Goal: Task Accomplishment & Management: Use online tool/utility

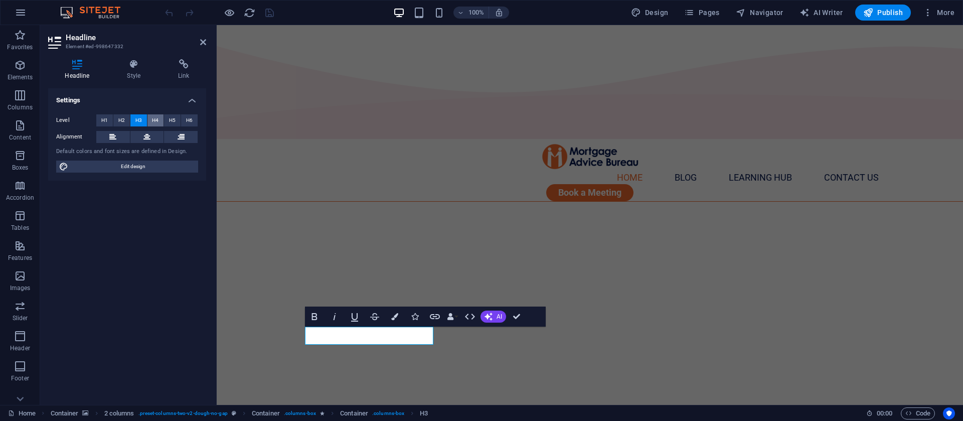
click at [152, 117] on span "H4" at bounding box center [155, 120] width 7 height 12
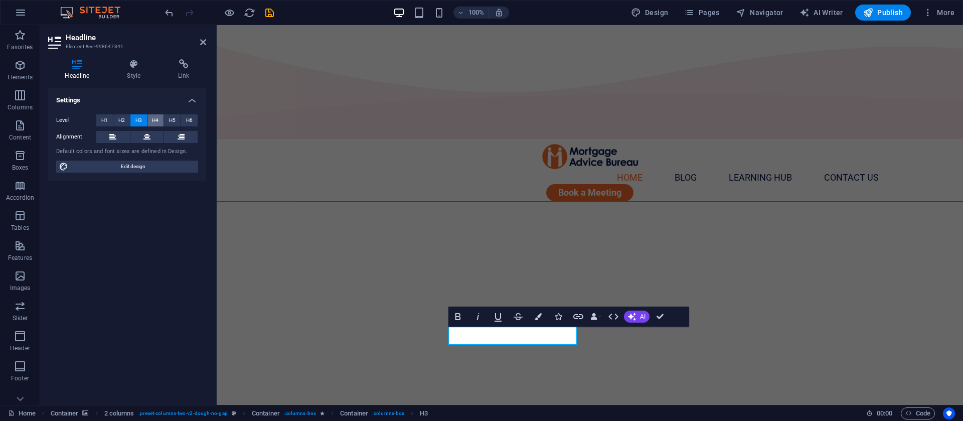
click at [158, 121] on span "H4" at bounding box center [155, 120] width 7 height 12
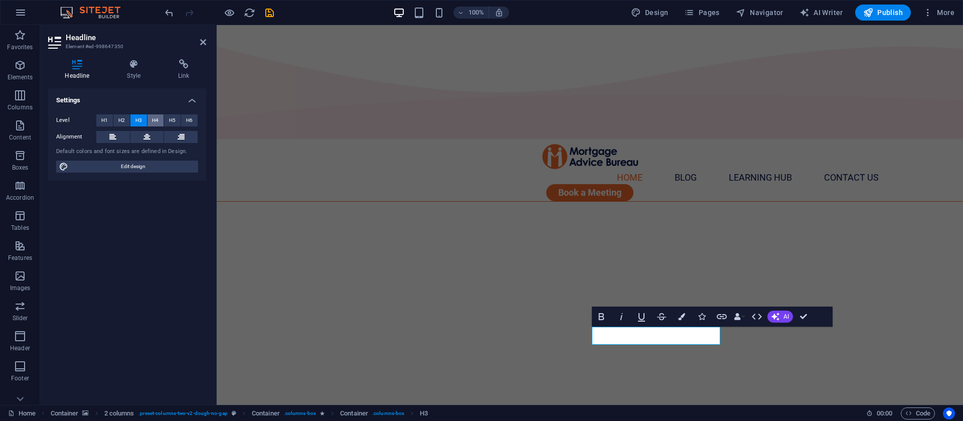
click at [159, 123] on span "H4" at bounding box center [155, 120] width 7 height 12
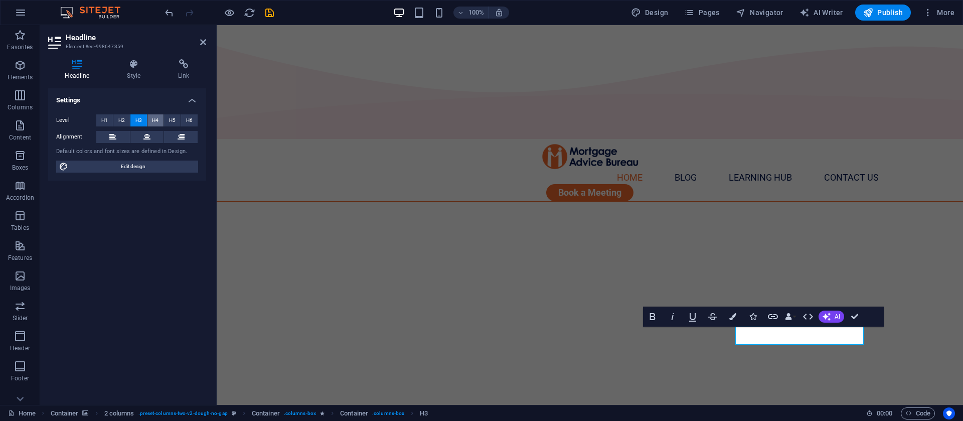
click at [158, 120] on span "H4" at bounding box center [155, 120] width 7 height 12
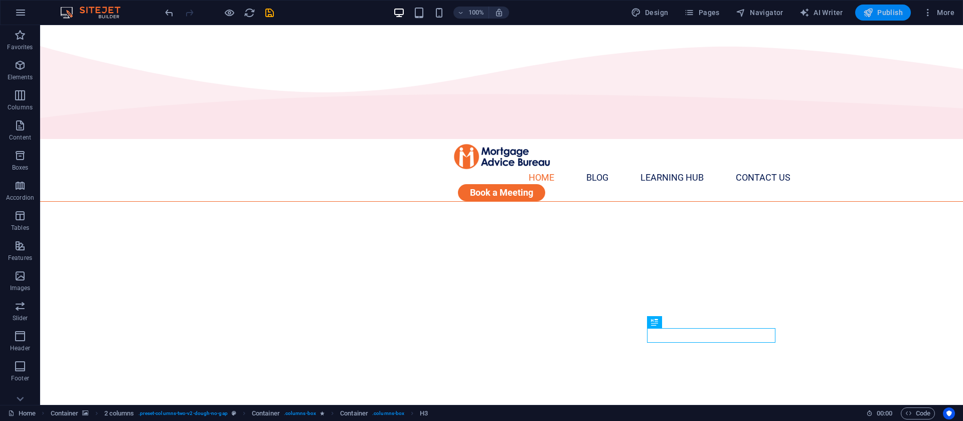
click at [885, 15] on span "Publish" at bounding box center [883, 13] width 40 height 10
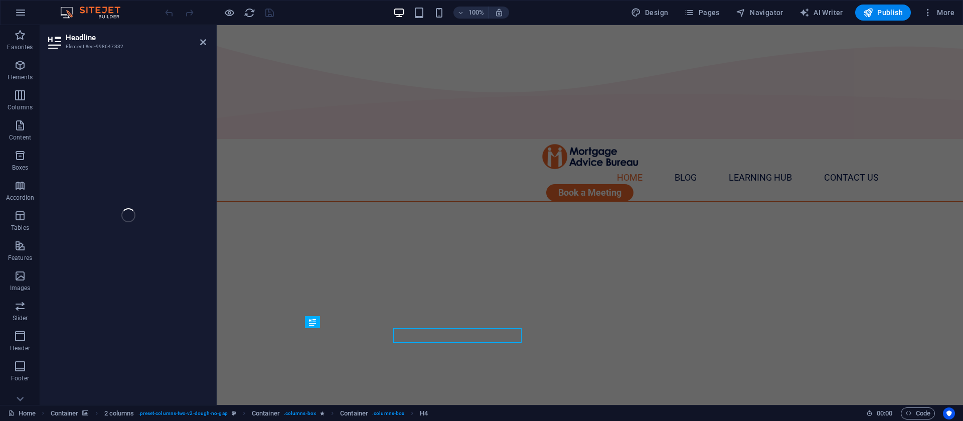
click at [277, 338] on figure at bounding box center [590, 392] width 746 height 380
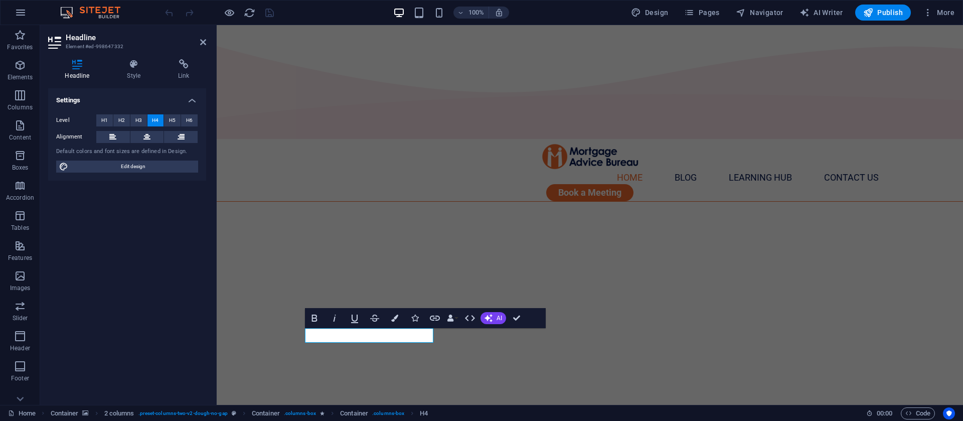
click at [171, 126] on div "Level H1 H2 H3 H4 H5 H6" at bounding box center [127, 120] width 142 height 13
click at [173, 118] on span "H5" at bounding box center [172, 120] width 7 height 12
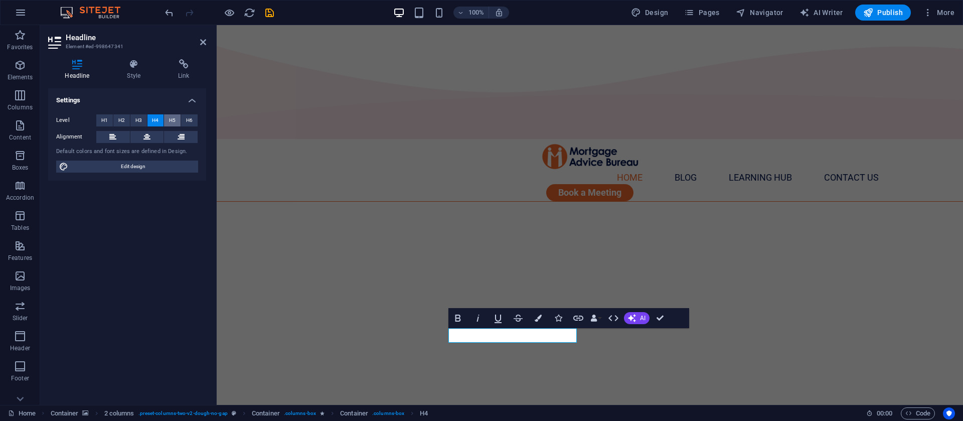
click at [174, 121] on span "H5" at bounding box center [172, 120] width 7 height 12
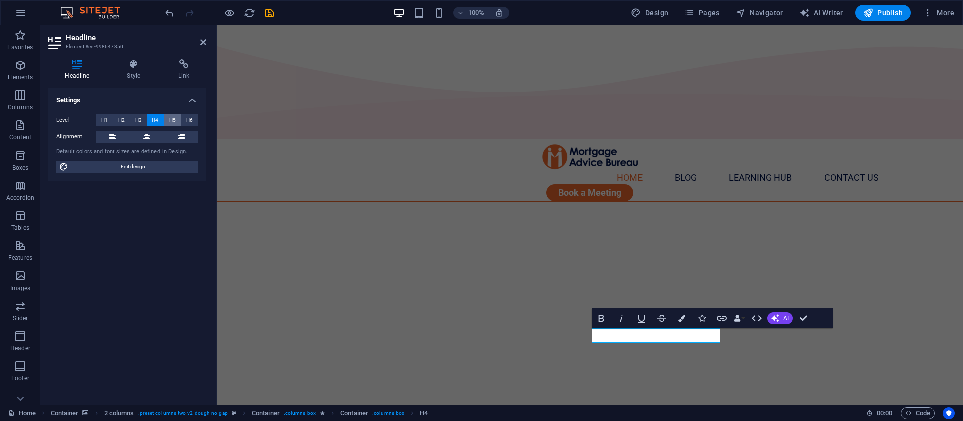
click at [175, 121] on span "H5" at bounding box center [172, 120] width 7 height 12
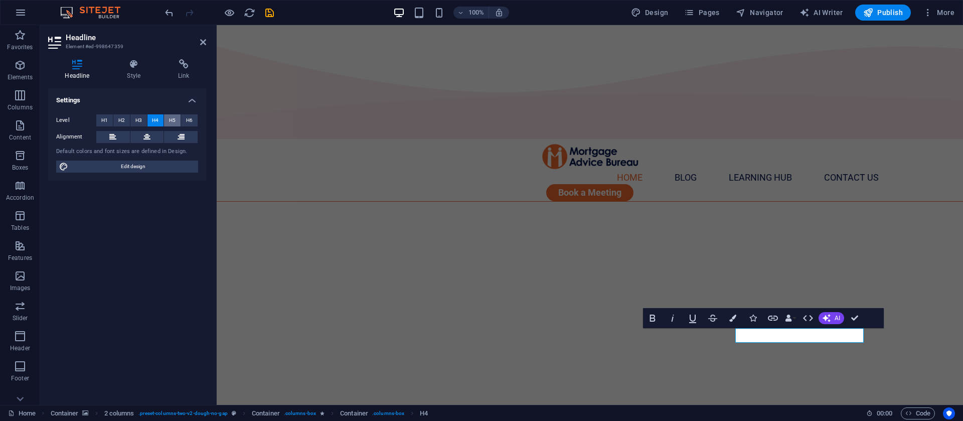
click at [171, 119] on span "H5" at bounding box center [172, 120] width 7 height 12
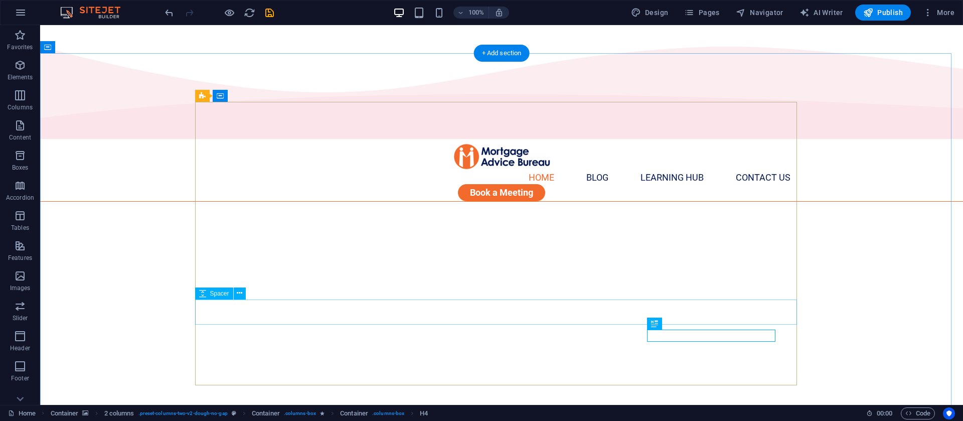
click at [239, 296] on icon at bounding box center [240, 293] width 6 height 11
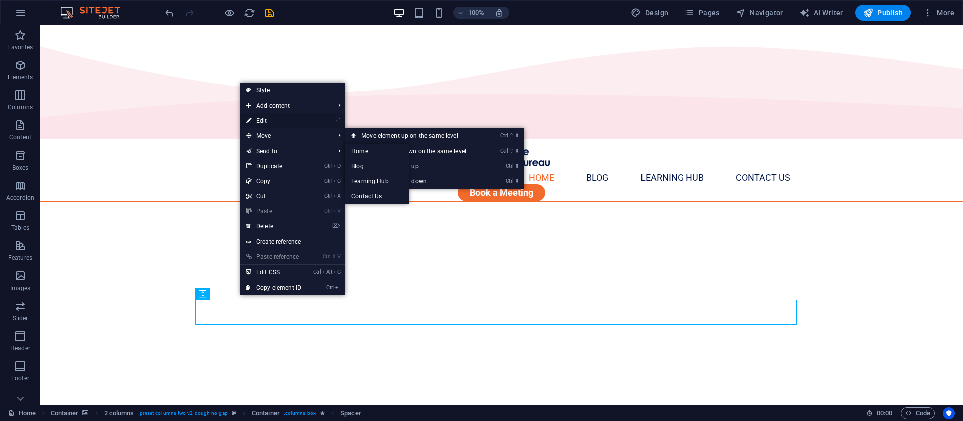
click at [277, 122] on link "⏎ Edit" at bounding box center [273, 120] width 67 height 15
select select "px"
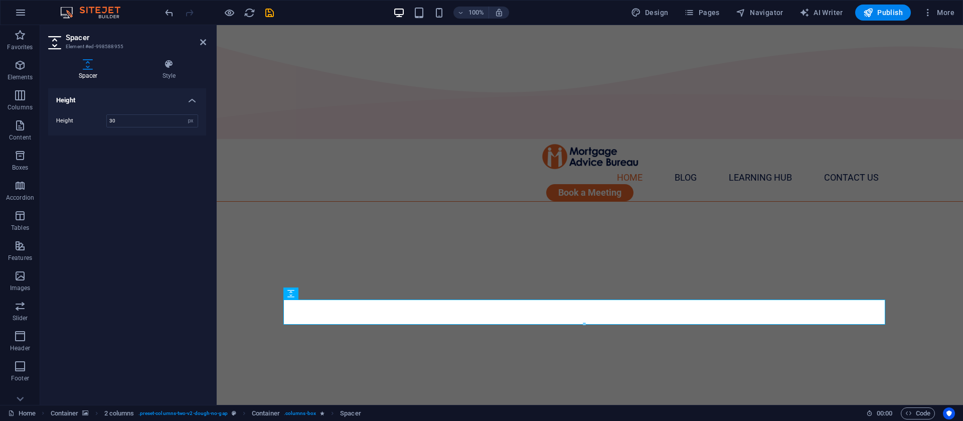
type input "30"
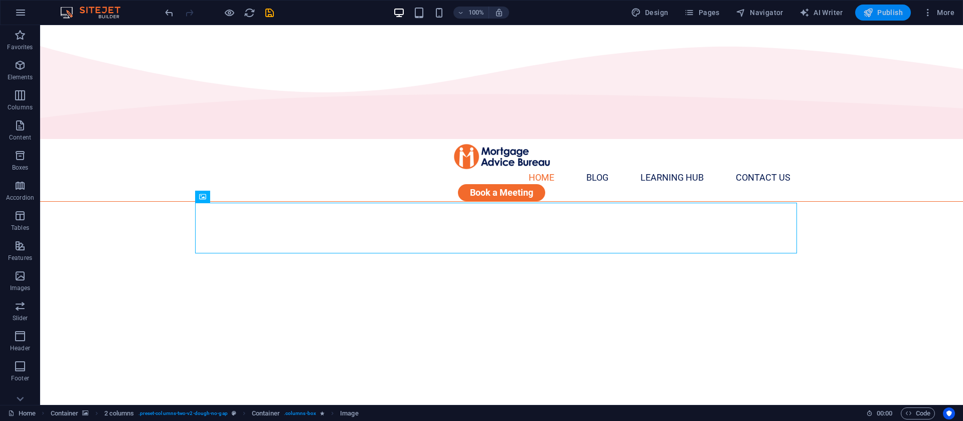
click at [869, 6] on button "Publish" at bounding box center [883, 13] width 56 height 16
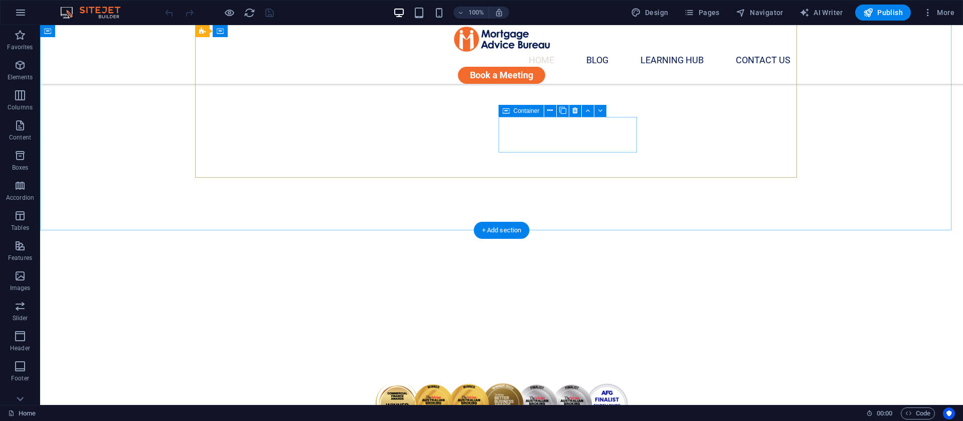
scroll to position [301, 0]
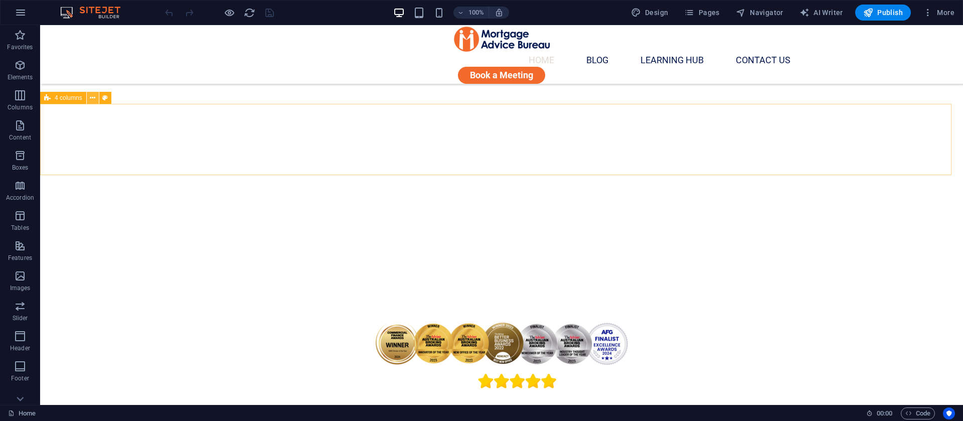
click at [87, 97] on button at bounding box center [93, 98] width 12 height 12
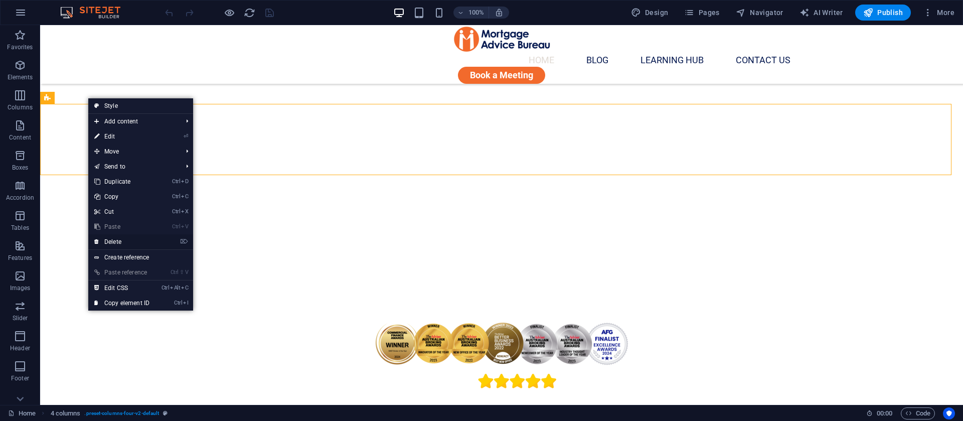
click at [121, 234] on link "⌦ Delete" at bounding box center [121, 241] width 67 height 15
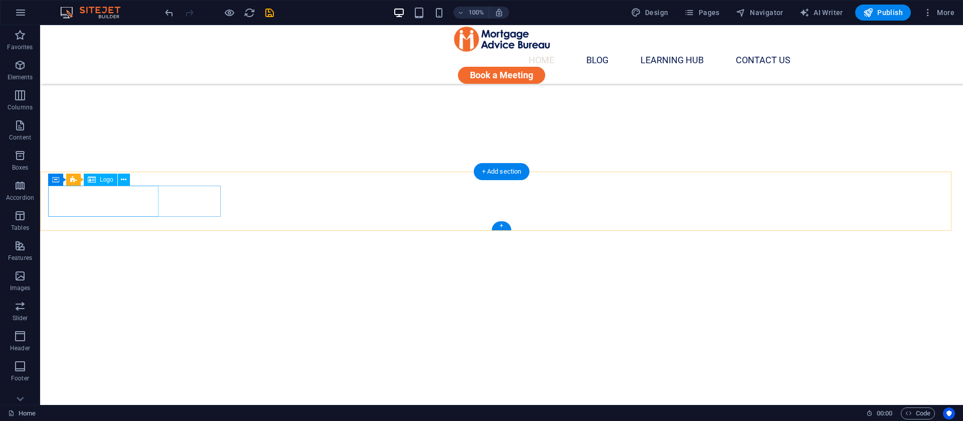
scroll to position [150, 0]
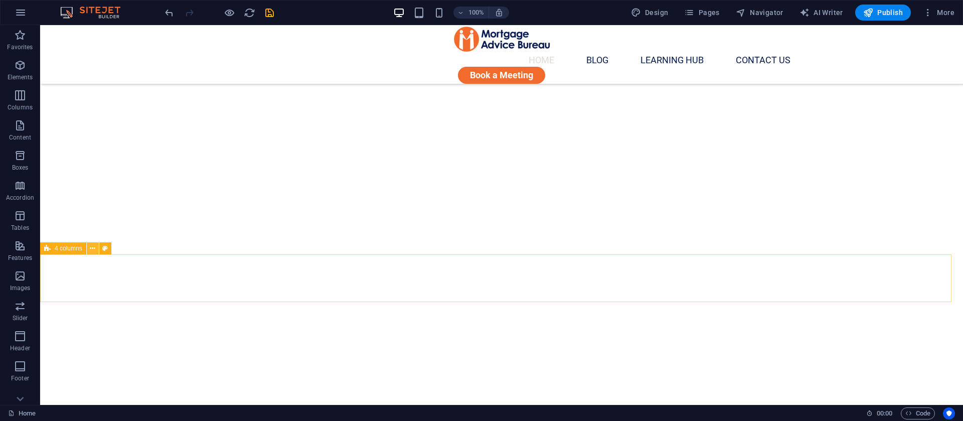
click at [92, 246] on icon at bounding box center [93, 248] width 6 height 11
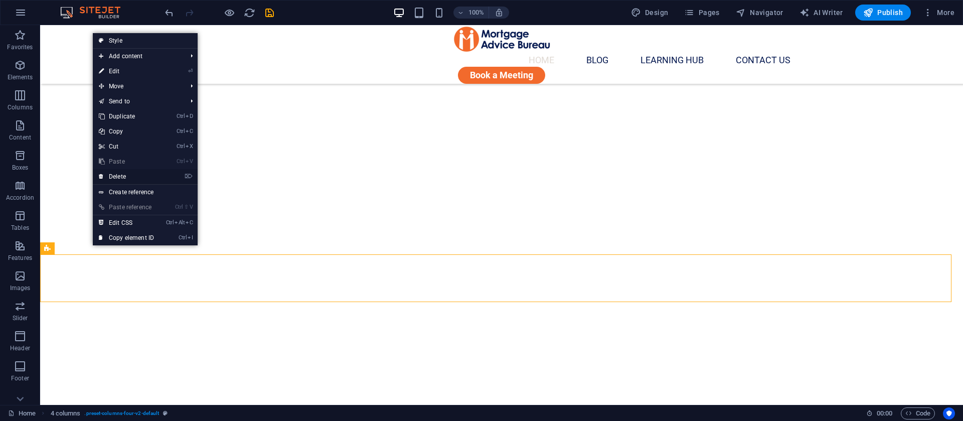
click at [124, 179] on link "⌦ Delete" at bounding box center [126, 176] width 67 height 15
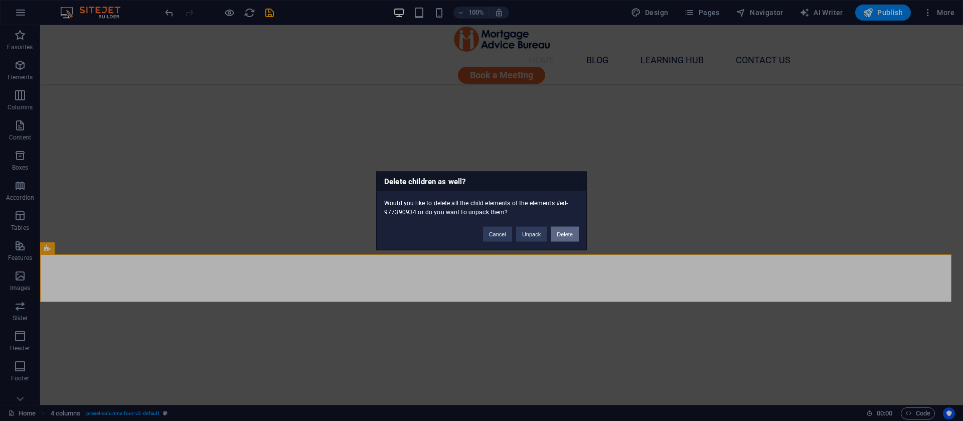
click at [569, 232] on button "Delete" at bounding box center [565, 233] width 28 height 15
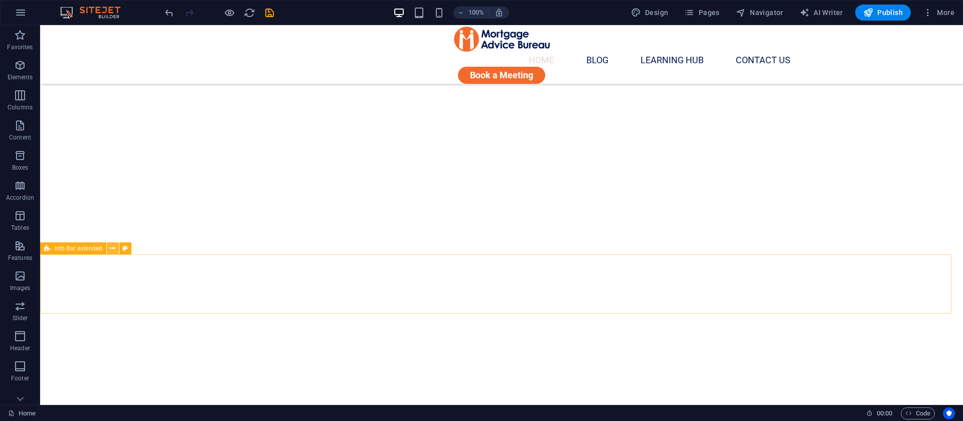
click at [109, 247] on button at bounding box center [113, 248] width 12 height 12
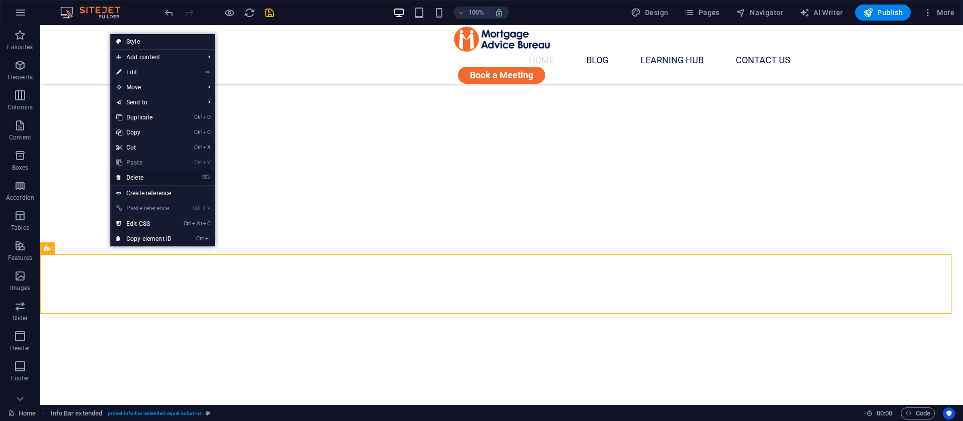
click at [145, 180] on link "⌦ Delete" at bounding box center [143, 177] width 67 height 15
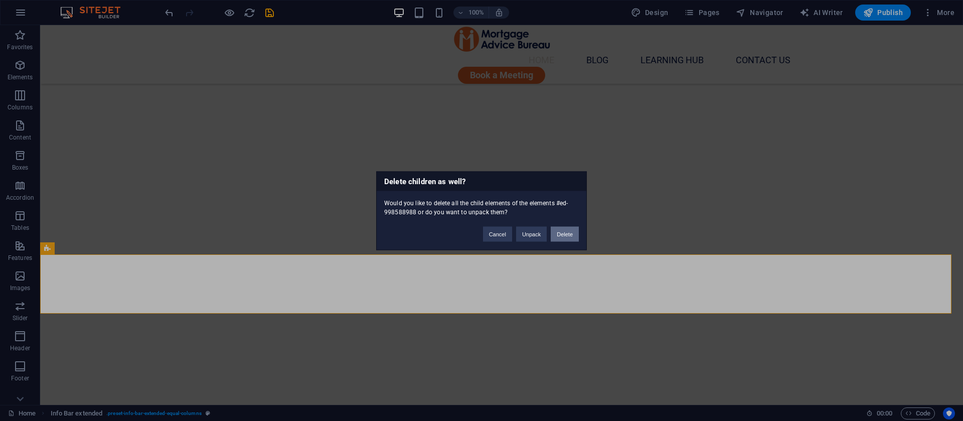
click at [565, 235] on button "Delete" at bounding box center [565, 233] width 28 height 15
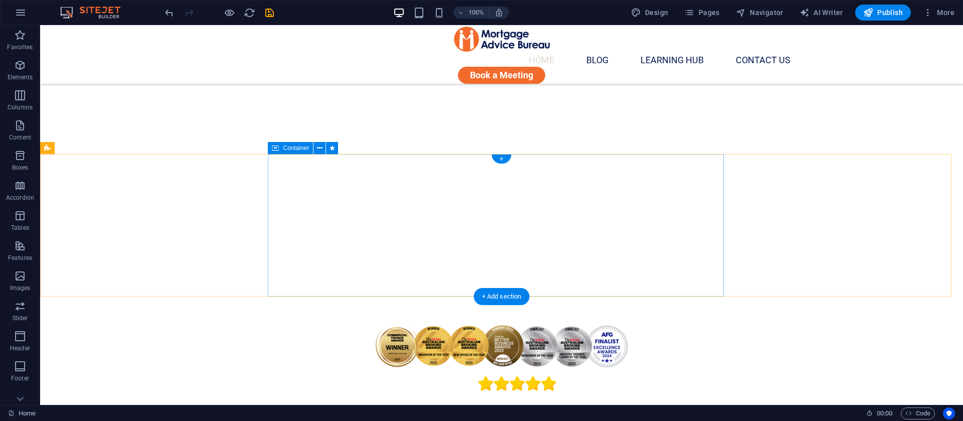
scroll to position [226, 0]
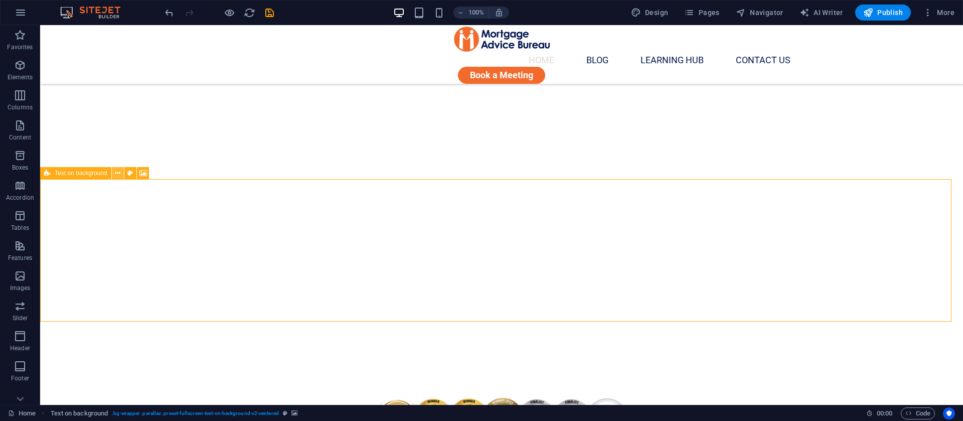
click at [118, 171] on icon at bounding box center [118, 173] width 6 height 11
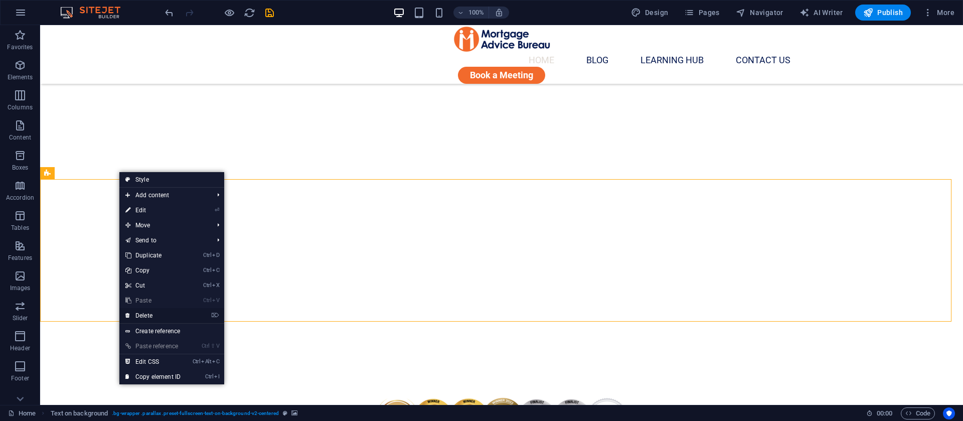
click at [153, 316] on link "⌦ Delete" at bounding box center [152, 315] width 67 height 15
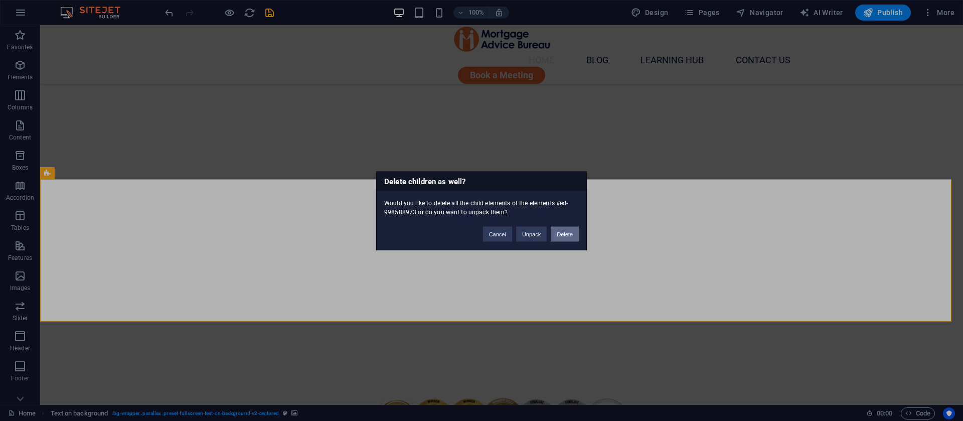
click at [561, 230] on button "Delete" at bounding box center [565, 233] width 28 height 15
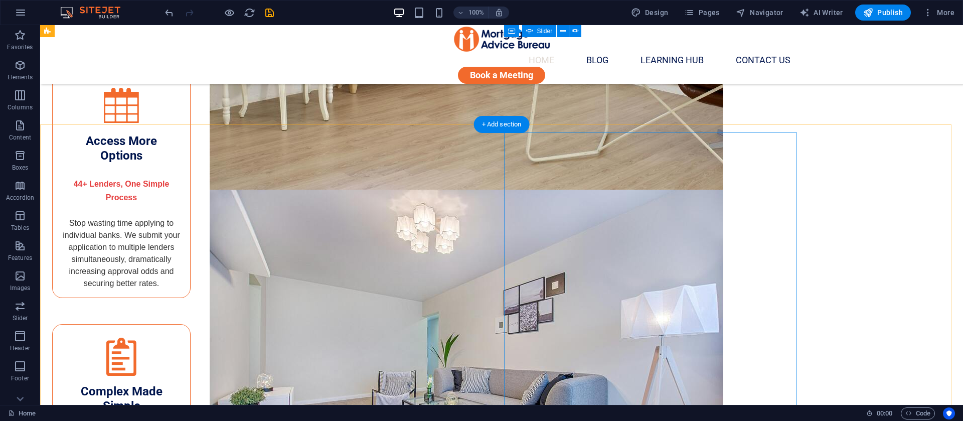
scroll to position [1505, 0]
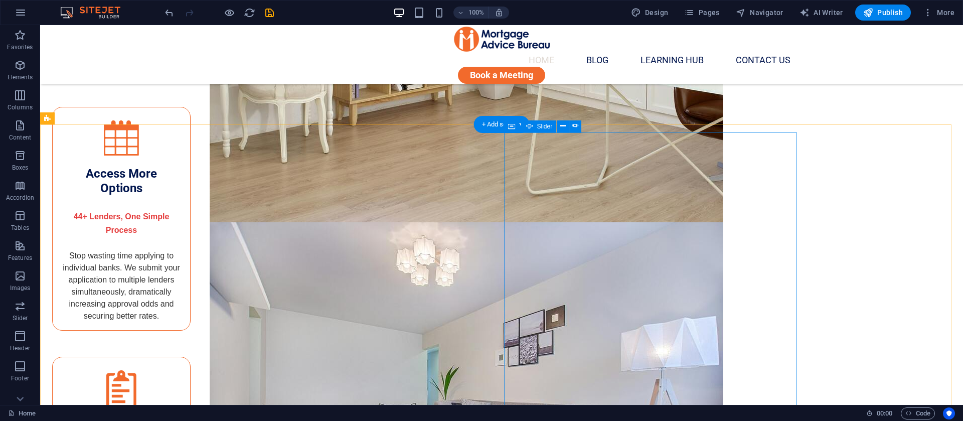
click at [572, 124] on icon at bounding box center [575, 126] width 7 height 11
select select "ms"
select select "s"
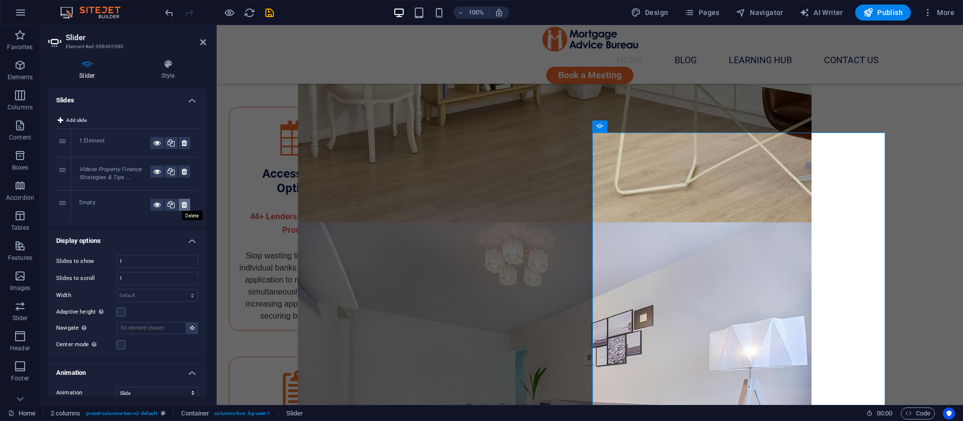
click at [184, 207] on icon at bounding box center [185, 205] width 6 height 12
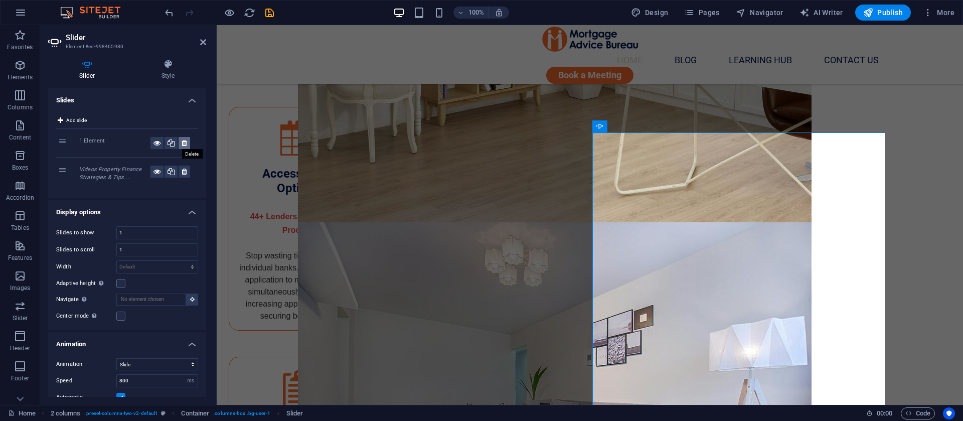
click at [182, 143] on icon at bounding box center [185, 143] width 6 height 12
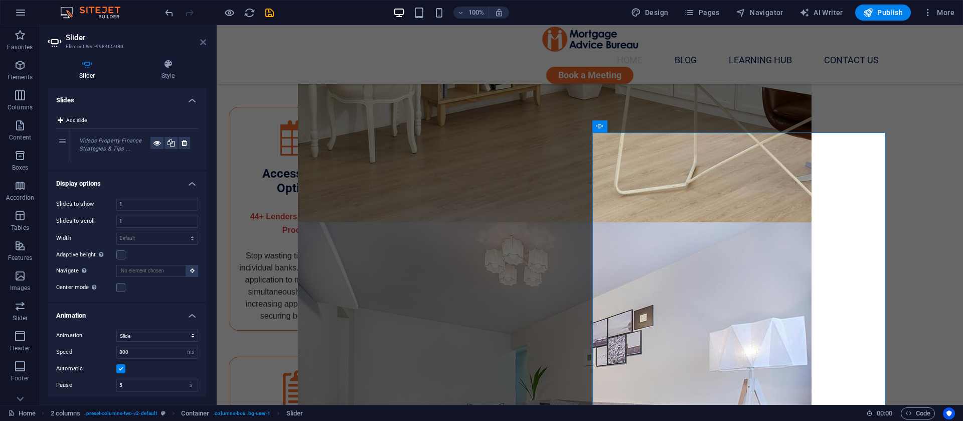
click at [200, 42] on icon at bounding box center [203, 42] width 6 height 8
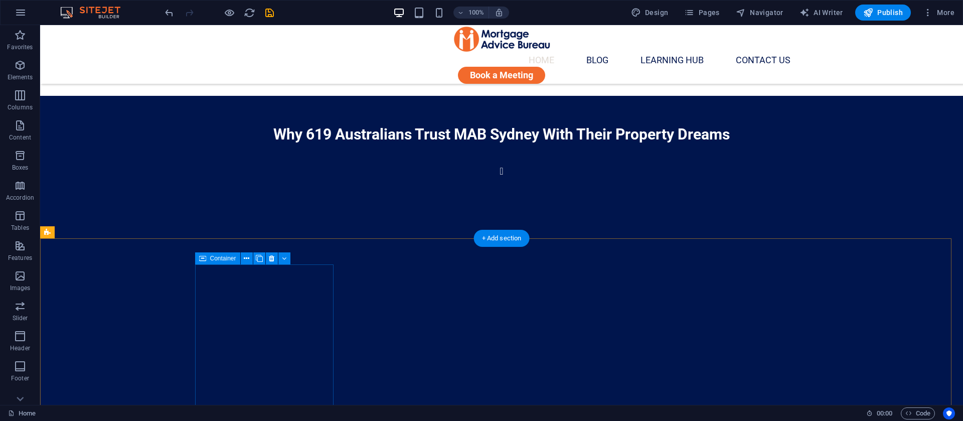
scroll to position [978, 0]
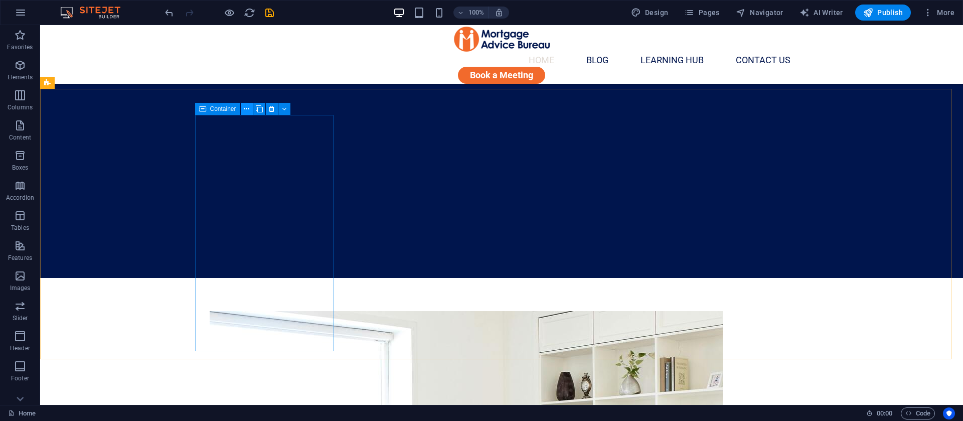
click at [249, 109] on icon at bounding box center [247, 109] width 6 height 11
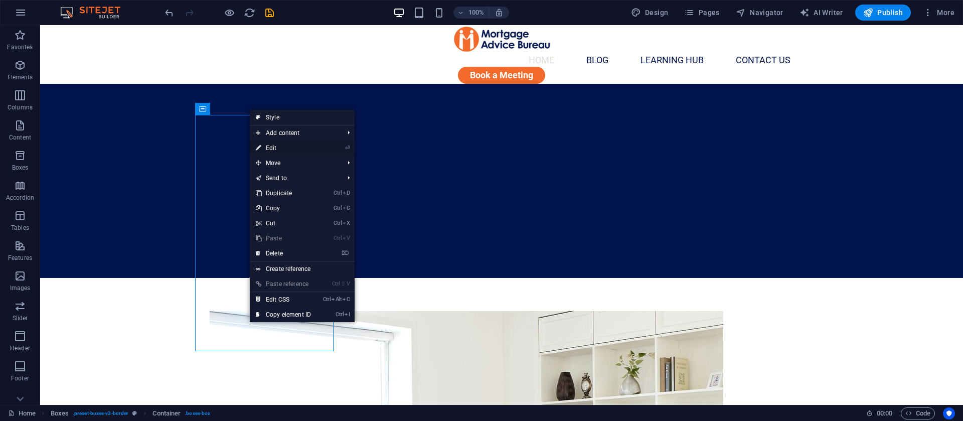
click at [275, 142] on link "⏎ Edit" at bounding box center [283, 147] width 67 height 15
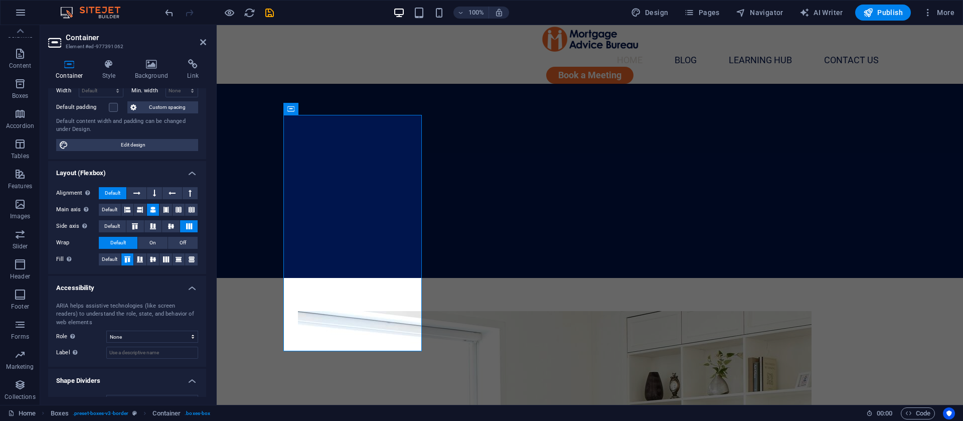
scroll to position [97, 0]
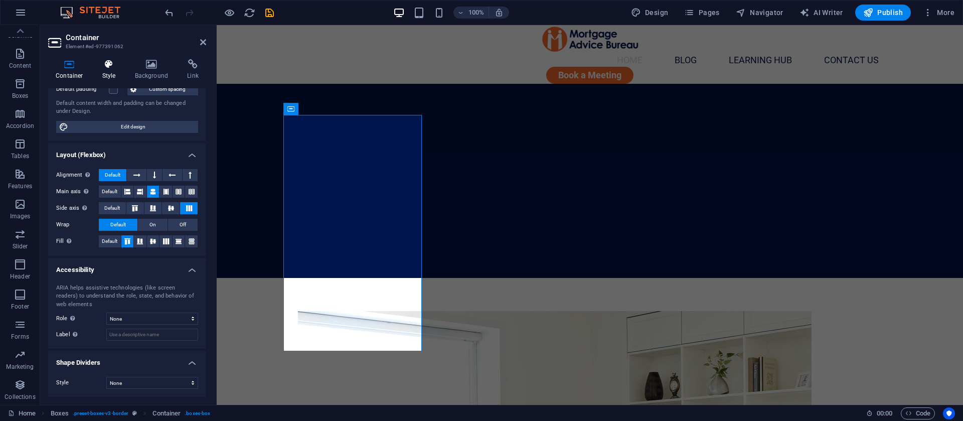
click at [103, 69] on icon at bounding box center [109, 64] width 29 height 10
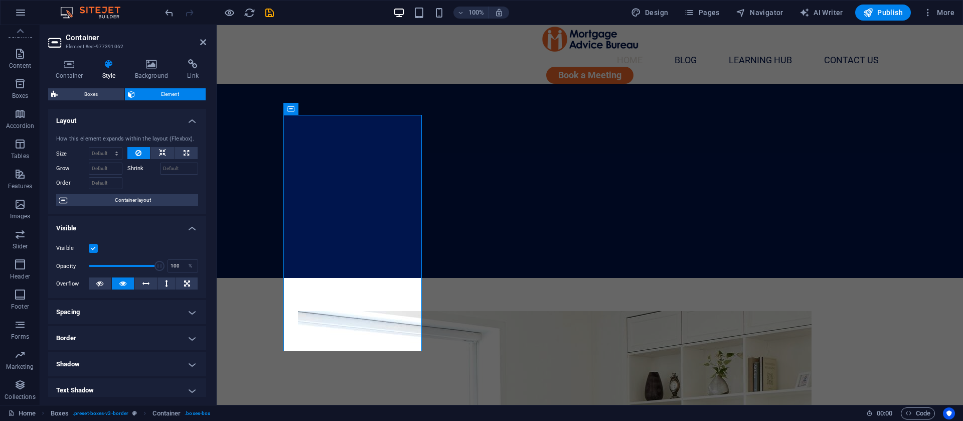
scroll to position [136, 0]
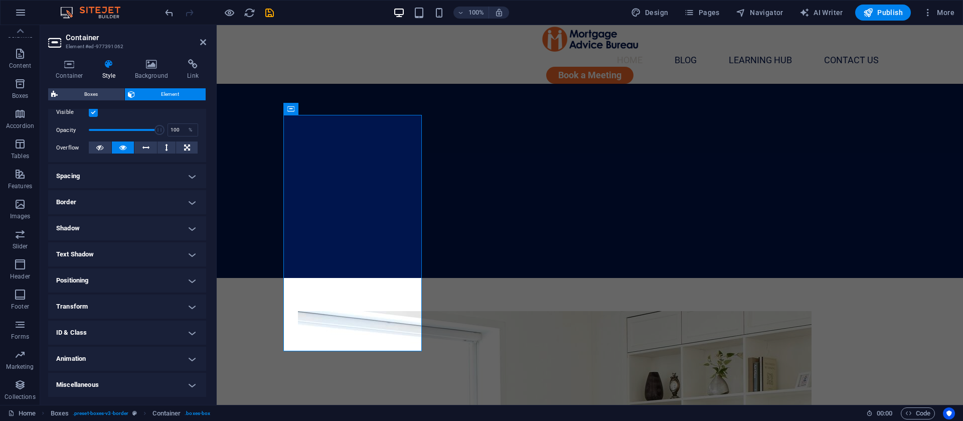
click at [128, 361] on h4 "Animation" at bounding box center [127, 359] width 158 height 24
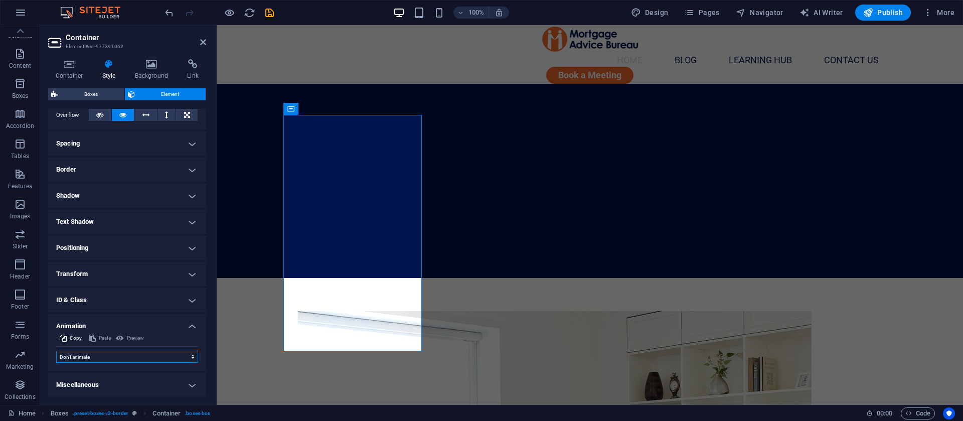
click at [135, 354] on select "Don't animate Show / Hide Slide up/down Zoom in/out Slide left to right Slide r…" at bounding box center [127, 357] width 142 height 12
select select "shrink"
click at [56, 351] on select "Don't animate Show / Hide Slide up/down Zoom in/out Slide left to right Slide r…" at bounding box center [127, 357] width 142 height 12
select select "scroll"
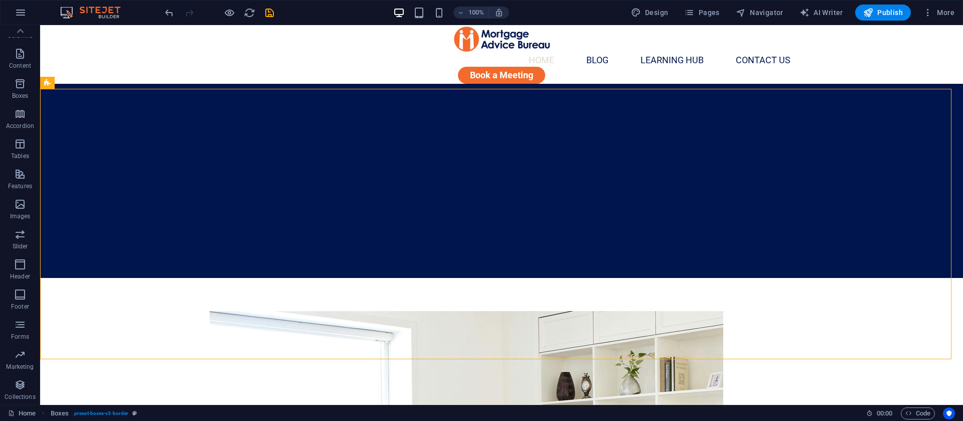
click at [275, 14] on div "100% Design Pages Navigator AI Writer Publish More" at bounding box center [561, 13] width 796 height 16
click at [269, 11] on icon "save" at bounding box center [270, 13] width 12 height 12
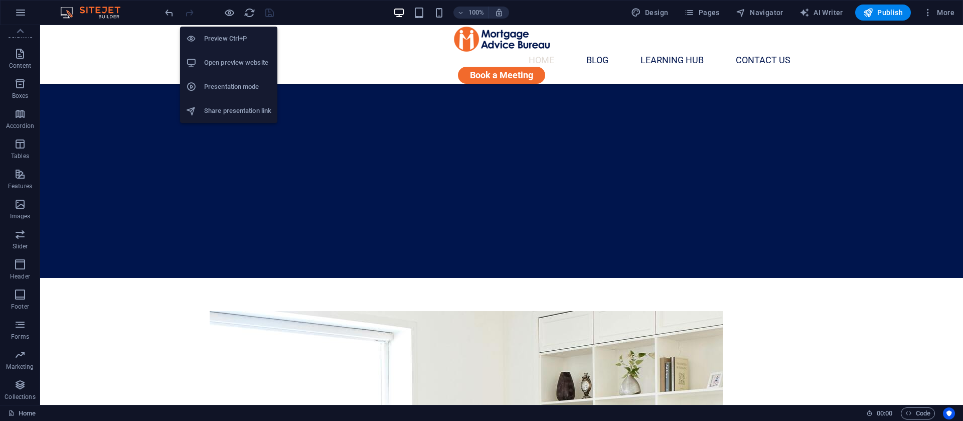
click at [227, 61] on h6 "Open preview website" at bounding box center [237, 63] width 67 height 12
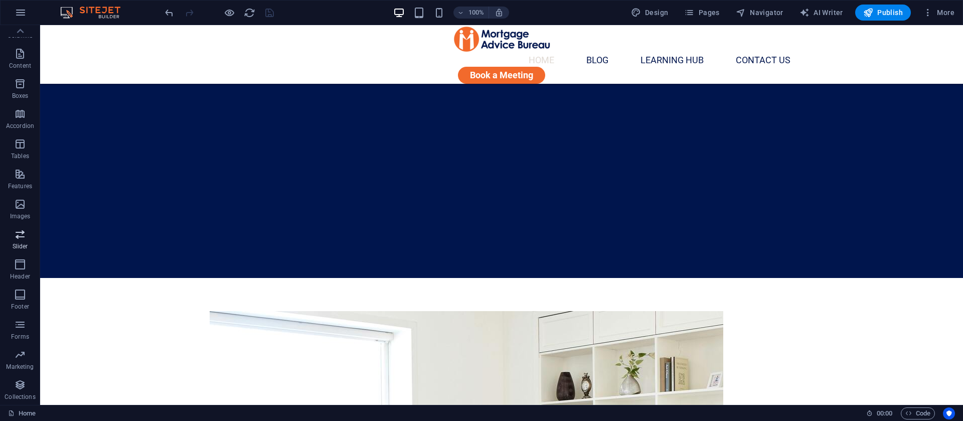
click at [21, 231] on icon "button" at bounding box center [20, 234] width 12 height 12
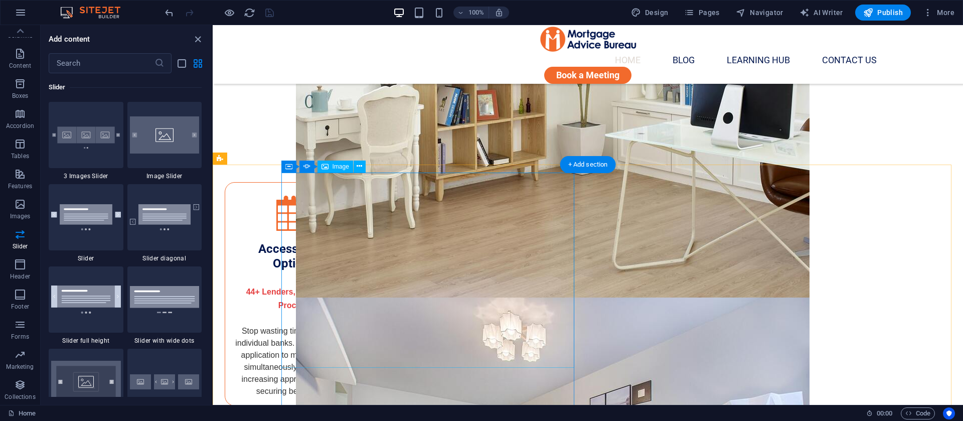
scroll to position [1731, 0]
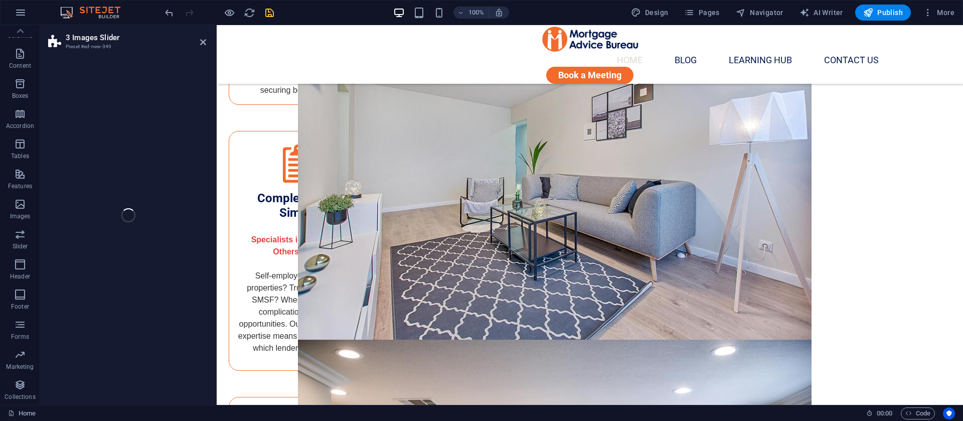
select select "rem"
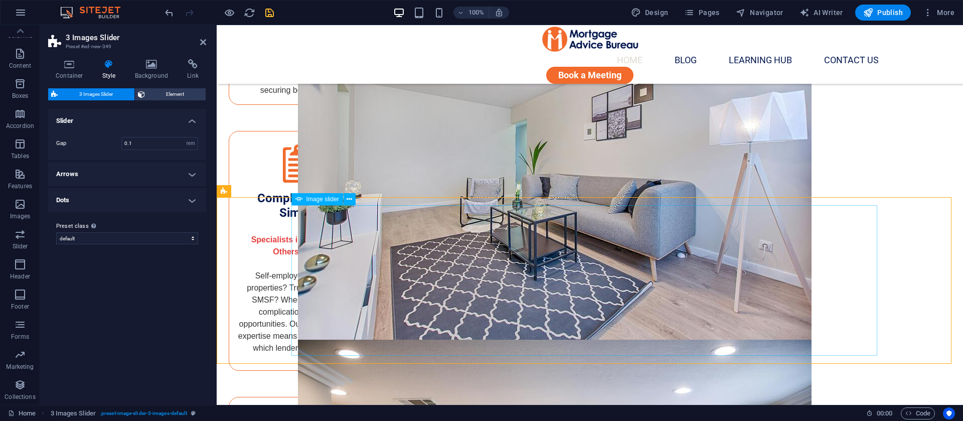
scroll to position [1806, 0]
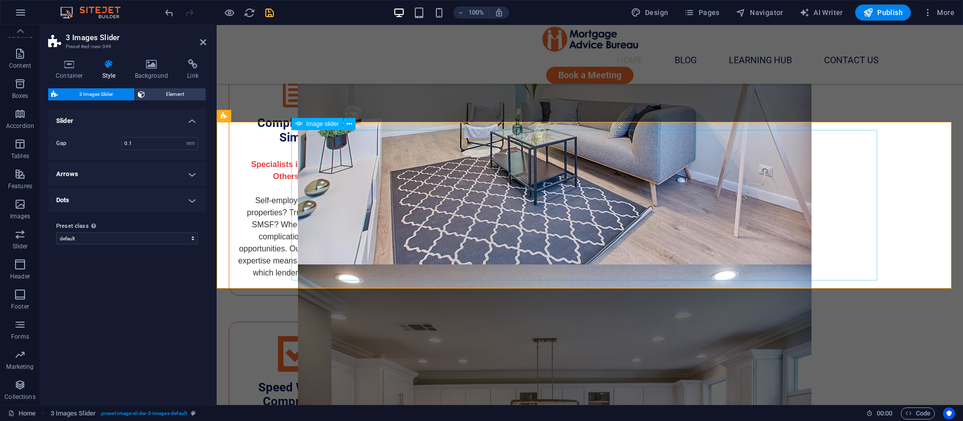
click at [352, 123] on icon at bounding box center [350, 124] width 6 height 11
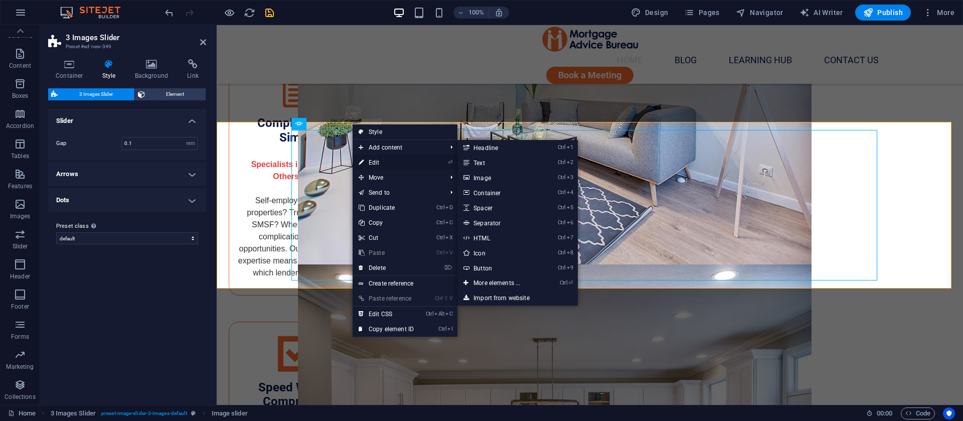
click at [376, 158] on link "⏎ Edit" at bounding box center [386, 162] width 67 height 15
select select "px"
select select "ms"
select select "s"
select select "progressive"
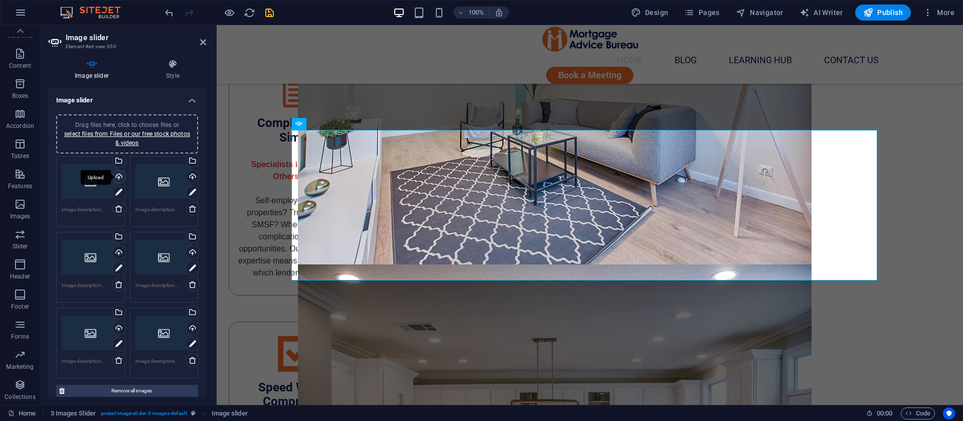
click at [121, 177] on div "Upload" at bounding box center [118, 177] width 15 height 15
click at [116, 180] on div "Upload" at bounding box center [118, 177] width 15 height 15
click at [118, 160] on div "Select files from the file manager, stock photos, or upload file(s)" at bounding box center [118, 161] width 15 height 15
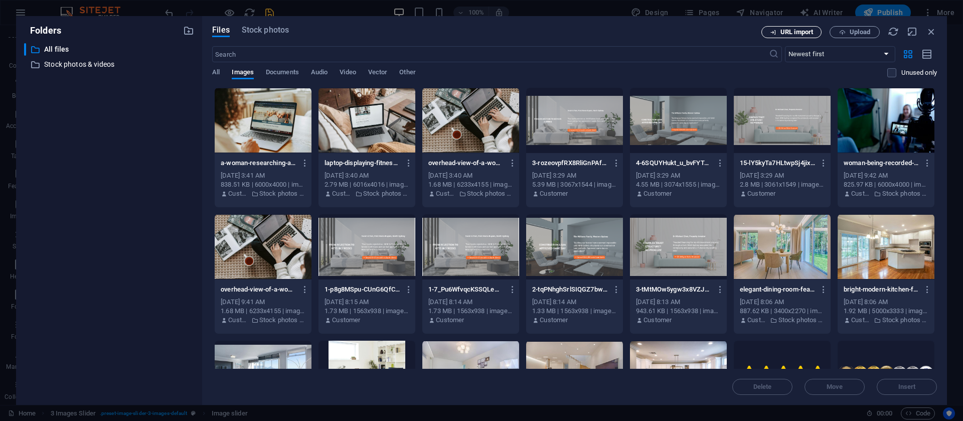
click at [782, 29] on span "URL import" at bounding box center [797, 32] width 33 height 6
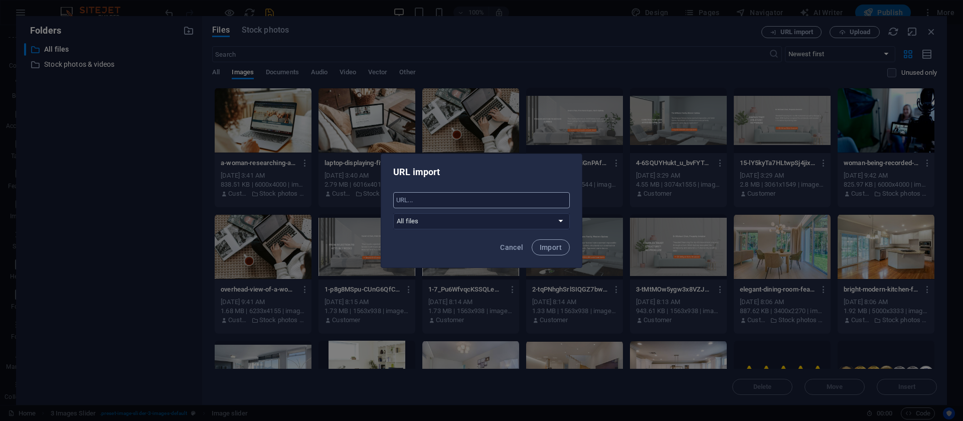
click at [439, 202] on input "text" at bounding box center [481, 200] width 177 height 16
paste input "[URL][DOMAIN_NAME]"
type input "[URL][DOMAIN_NAME]"
click at [457, 225] on select "All files Stock photos & videos" at bounding box center [481, 221] width 177 height 16
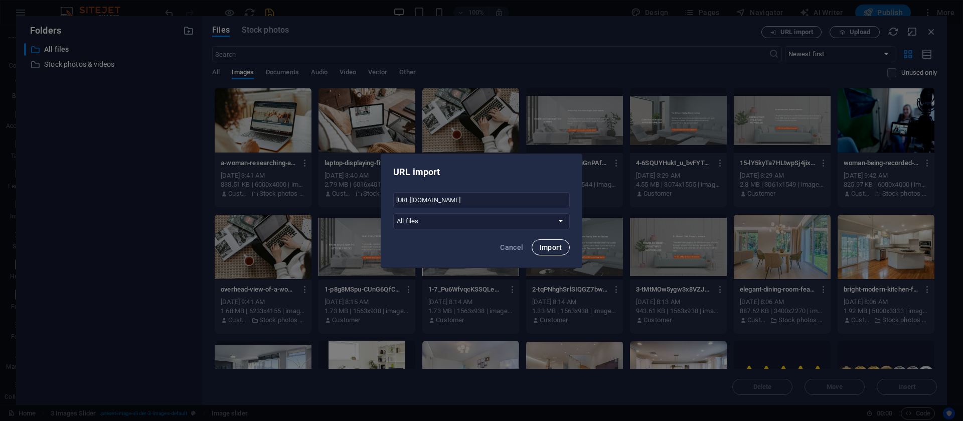
click at [549, 247] on span "Import" at bounding box center [551, 247] width 22 height 8
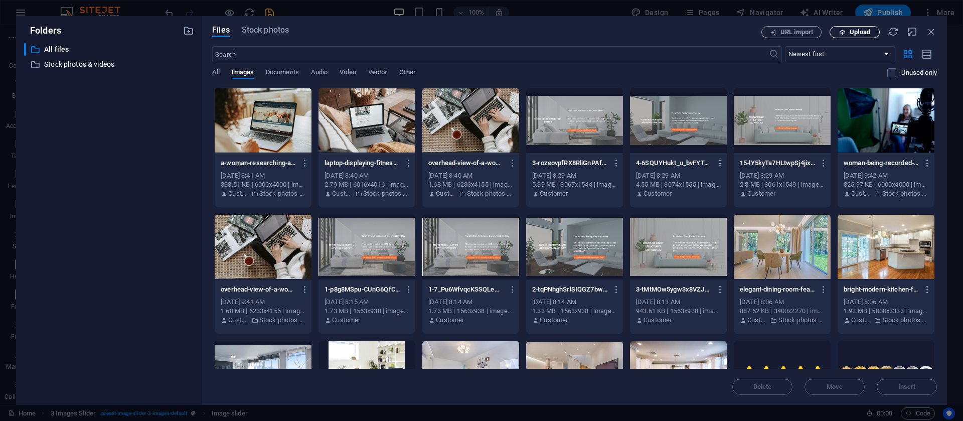
click at [862, 27] on button "Upload" at bounding box center [855, 32] width 50 height 12
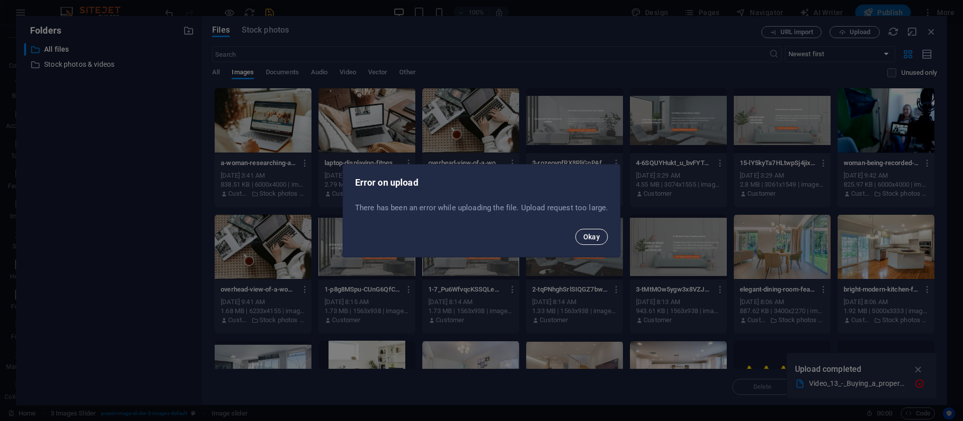
click at [583, 239] on span "Okay" at bounding box center [591, 237] width 17 height 8
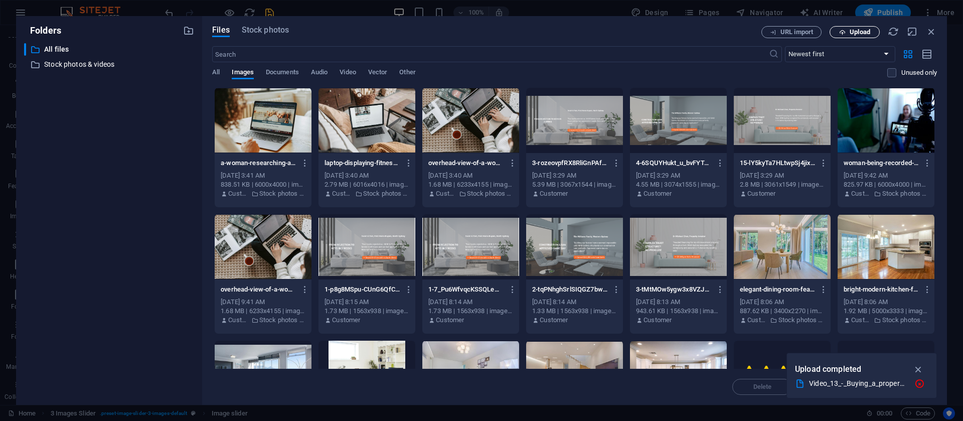
click at [859, 34] on span "Upload" at bounding box center [860, 32] width 21 height 6
click at [930, 33] on icon "button" at bounding box center [931, 31] width 11 height 11
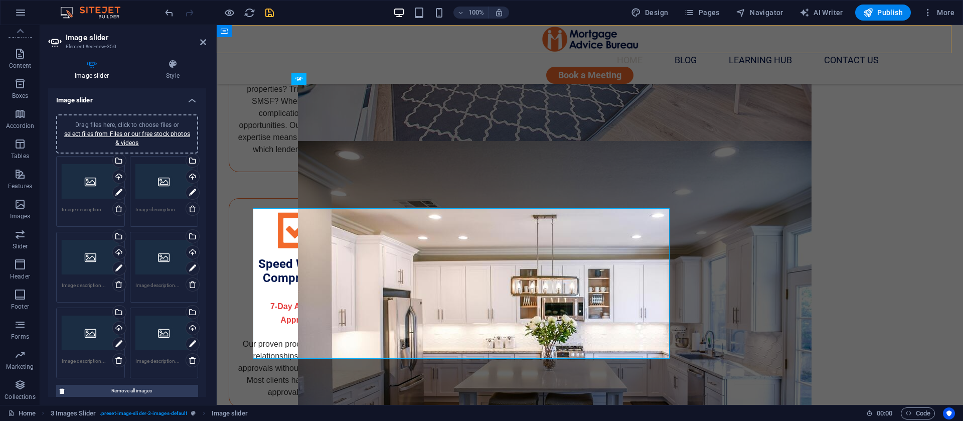
scroll to position [1806, 0]
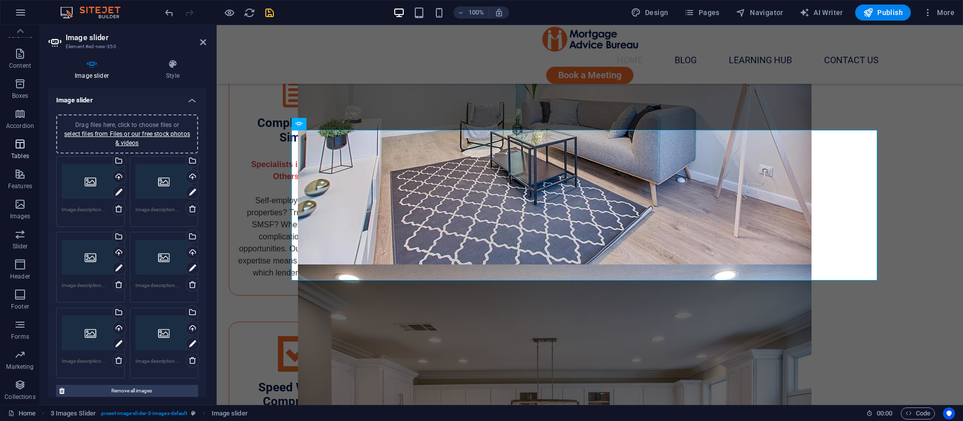
click at [13, 155] on p "Tables" at bounding box center [20, 156] width 18 height 8
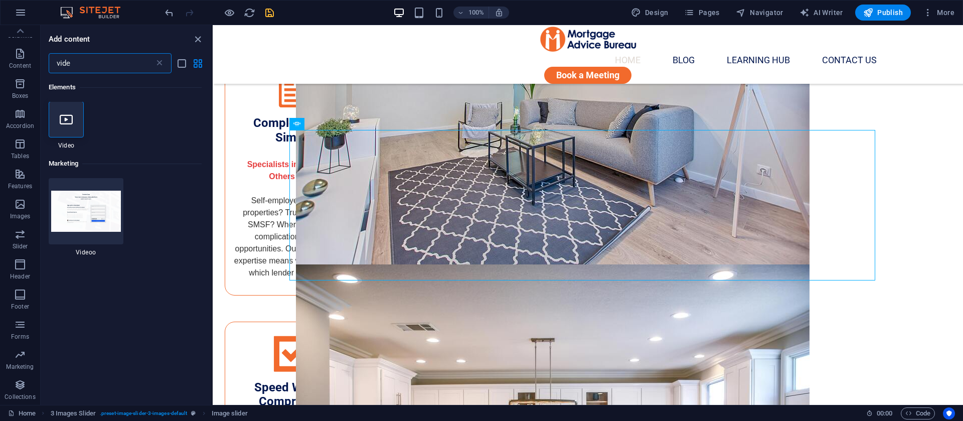
scroll to position [0, 0]
type input "vide"
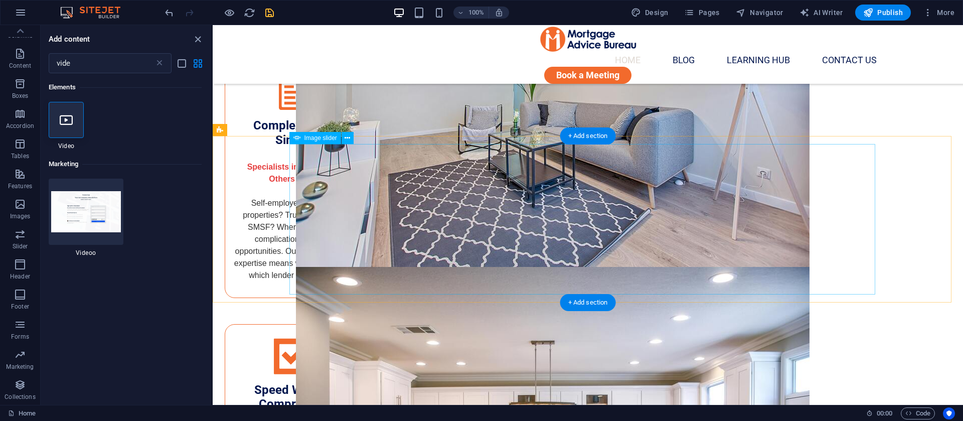
scroll to position [1806, 0]
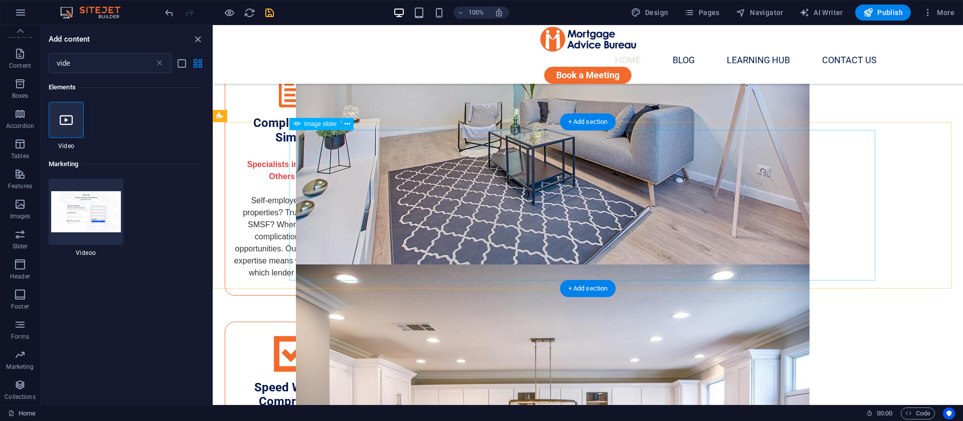
click at [346, 124] on icon at bounding box center [348, 124] width 6 height 11
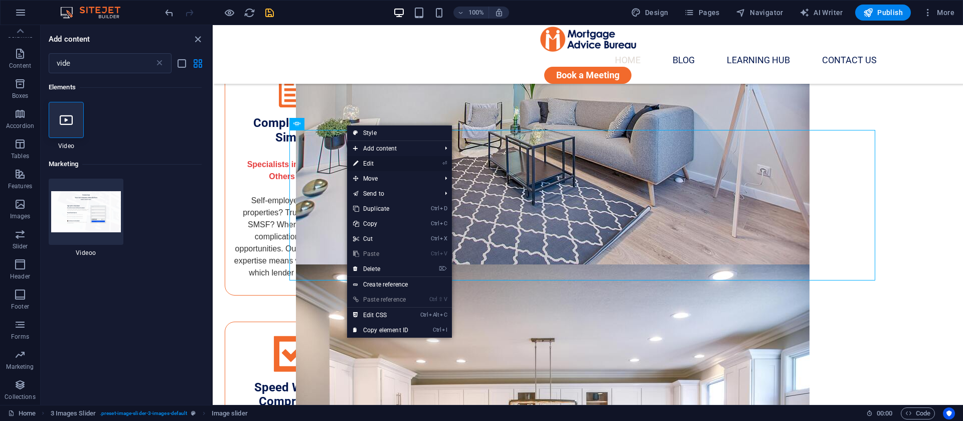
click at [374, 160] on link "⏎ Edit" at bounding box center [380, 163] width 67 height 15
select select "px"
select select "ms"
select select "s"
select select "progressive"
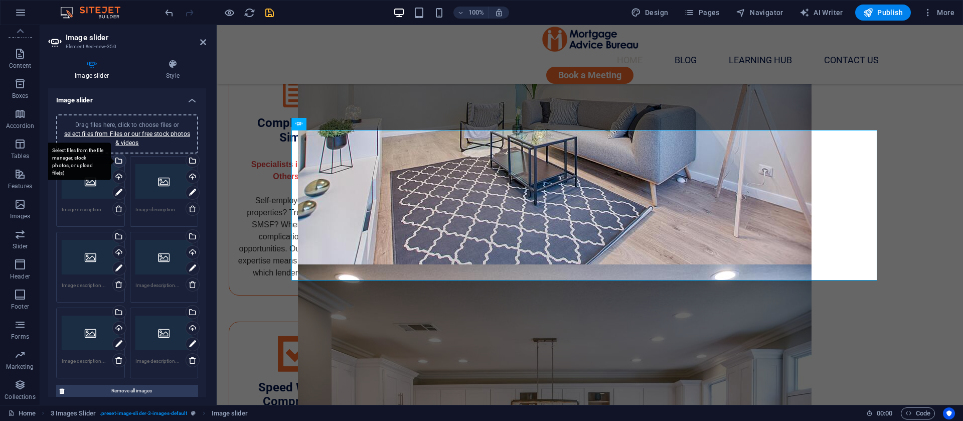
click at [119, 163] on div "Select files from the file manager, stock photos, or upload file(s)" at bounding box center [118, 161] width 15 height 15
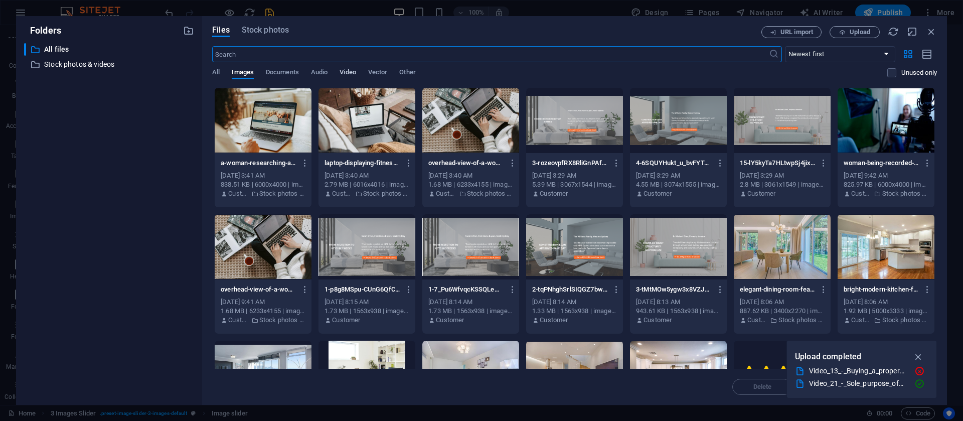
click at [350, 74] on span "Video" at bounding box center [348, 73] width 16 height 14
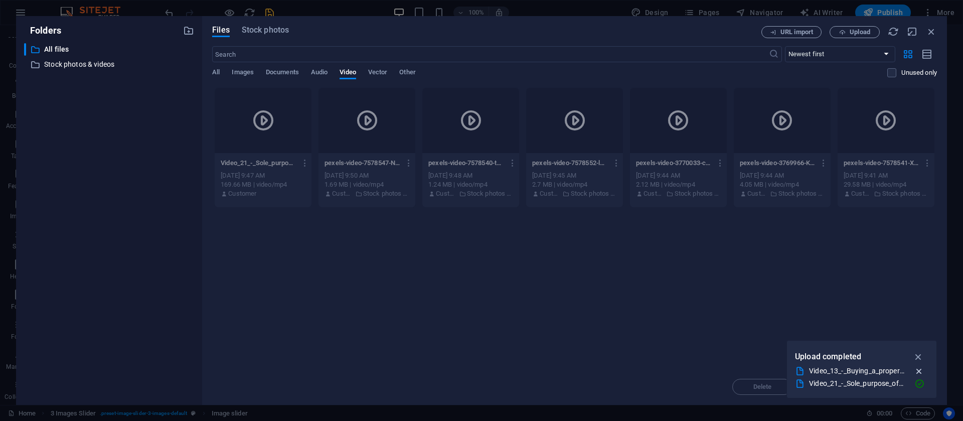
click at [922, 370] on icon "button" at bounding box center [919, 371] width 11 height 10
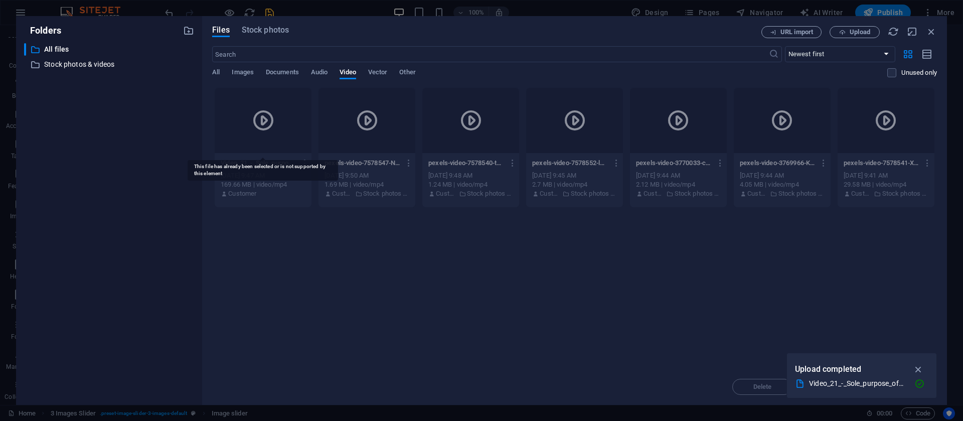
click at [271, 131] on icon at bounding box center [263, 120] width 24 height 24
click at [260, 88] on div at bounding box center [263, 120] width 97 height 65
click at [936, 30] on icon "button" at bounding box center [931, 31] width 11 height 11
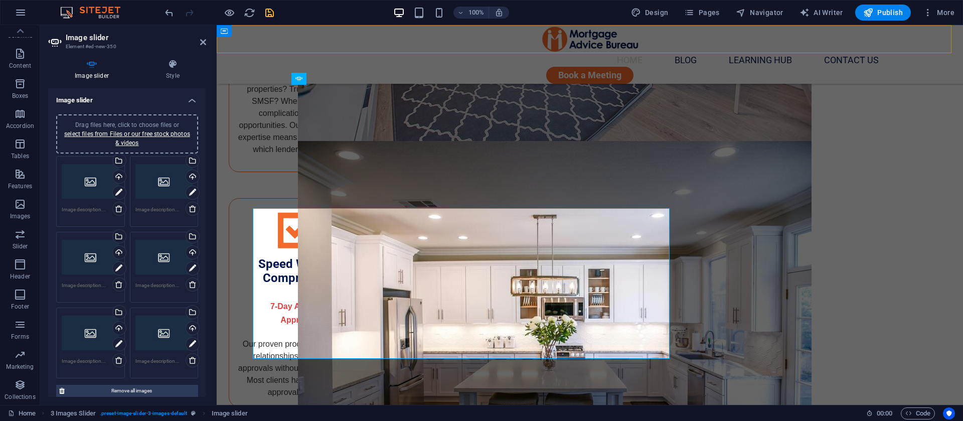
scroll to position [1806, 0]
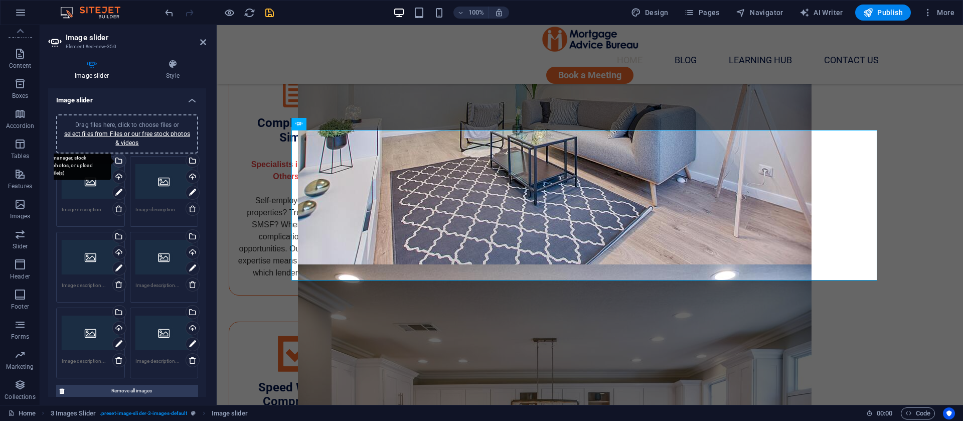
click at [111, 162] on div "Select files from the file manager, stock photos, or upload file(s)" at bounding box center [78, 161] width 65 height 38
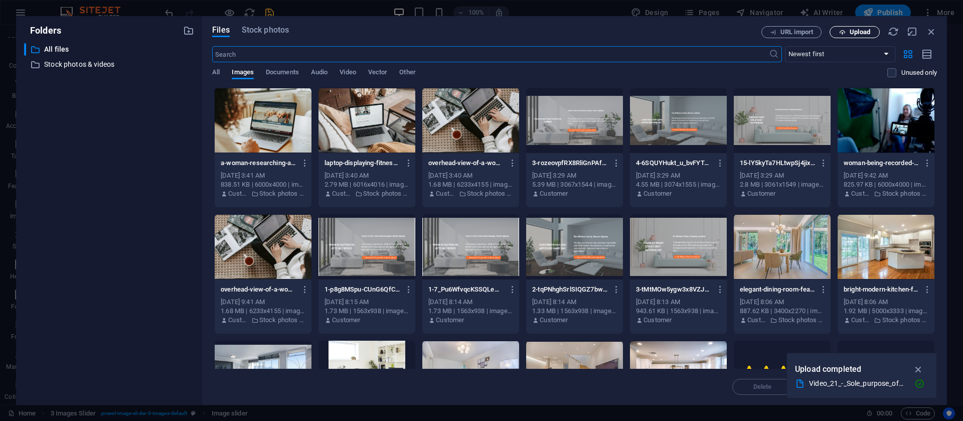
click at [845, 27] on button "Upload" at bounding box center [855, 32] width 50 height 12
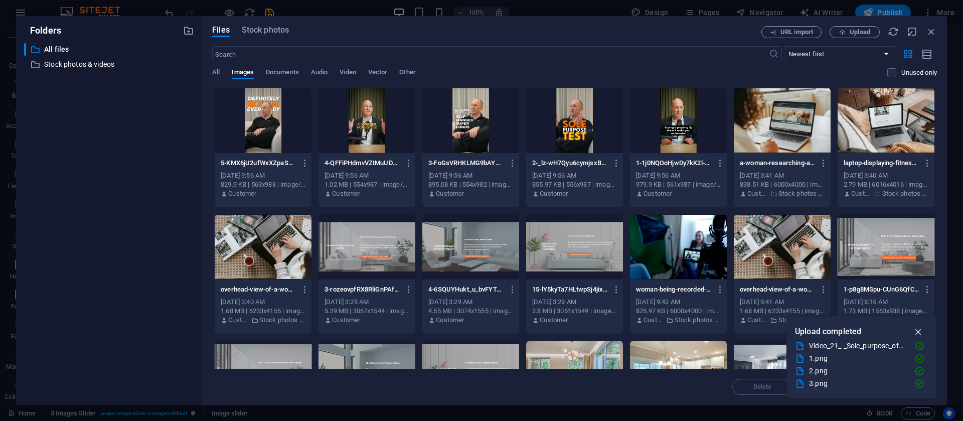
click at [922, 335] on icon "button" at bounding box center [919, 331] width 12 height 11
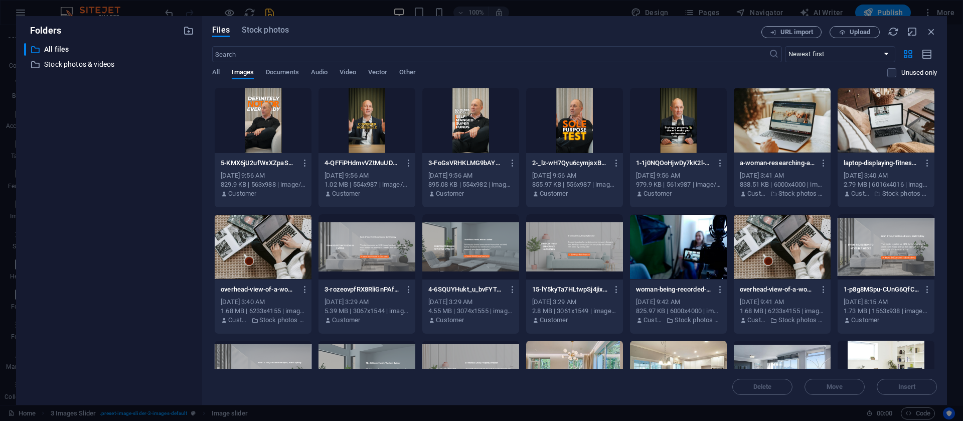
click at [674, 140] on div at bounding box center [678, 120] width 97 height 65
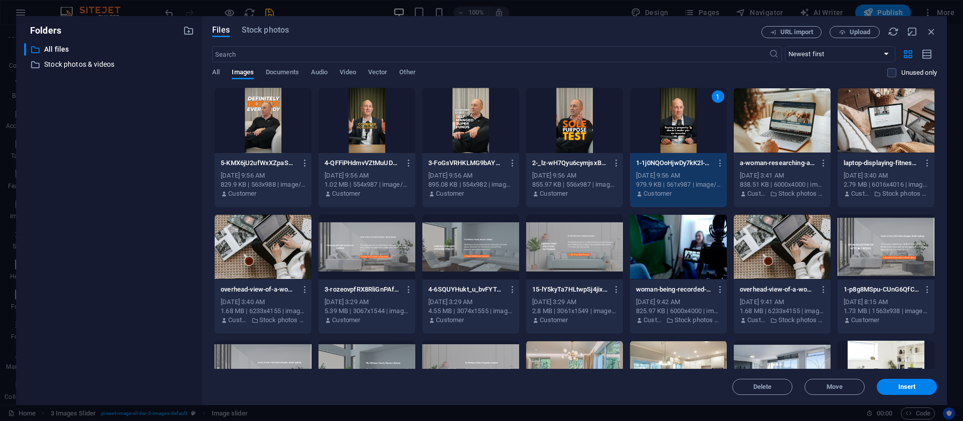
click at [570, 132] on div at bounding box center [574, 120] width 97 height 65
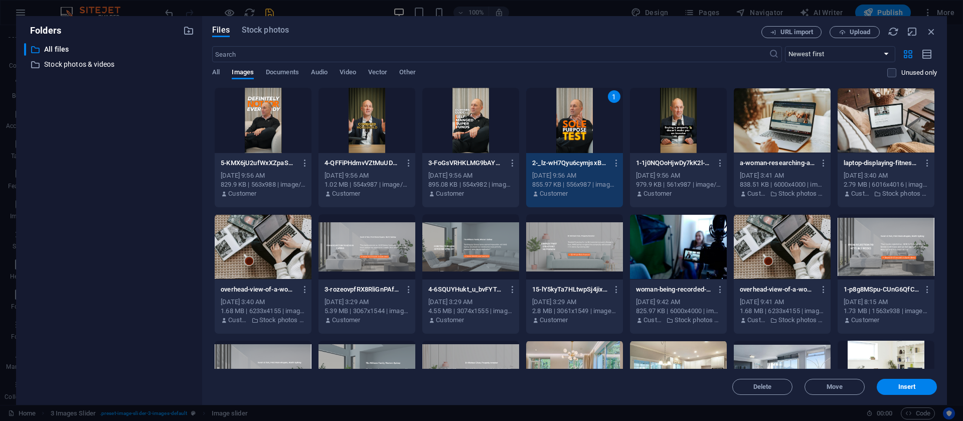
click at [651, 119] on div at bounding box center [678, 120] width 97 height 65
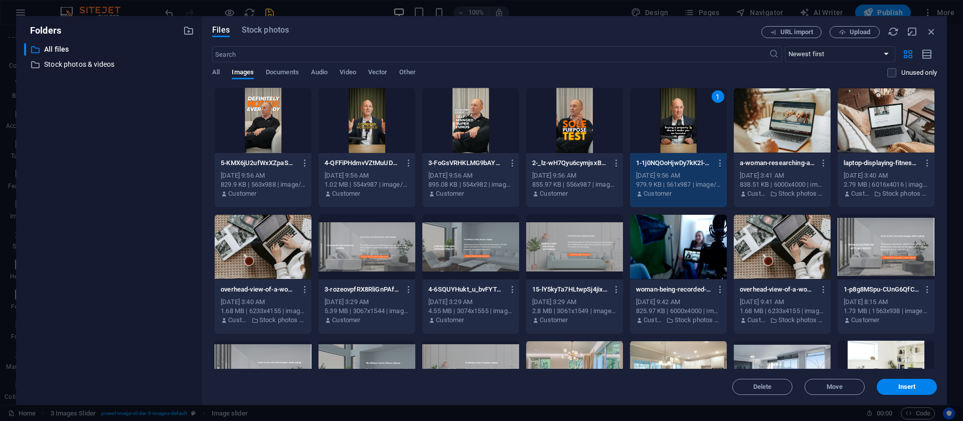
click at [555, 119] on div at bounding box center [574, 120] width 97 height 65
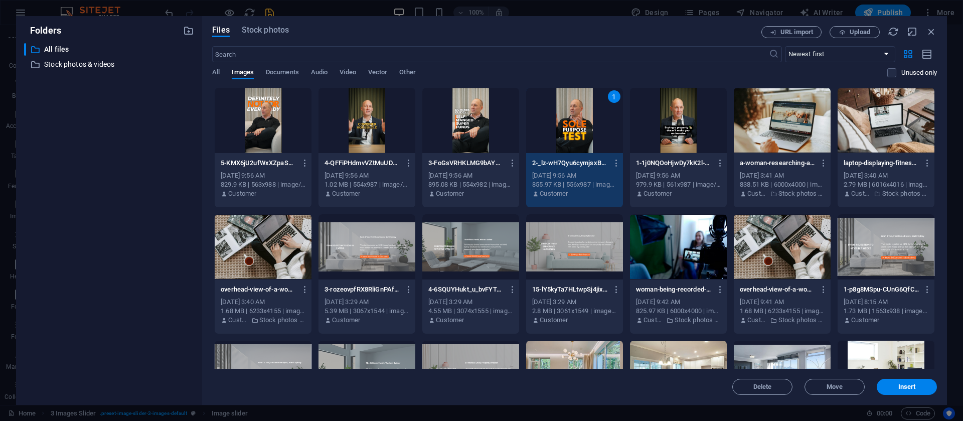
click at [663, 118] on div at bounding box center [678, 120] width 97 height 65
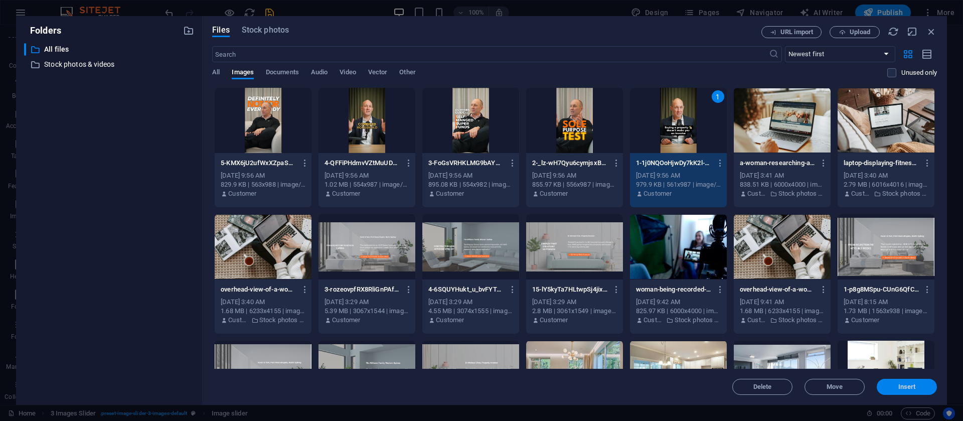
click at [906, 384] on span "Insert" at bounding box center [907, 387] width 18 height 6
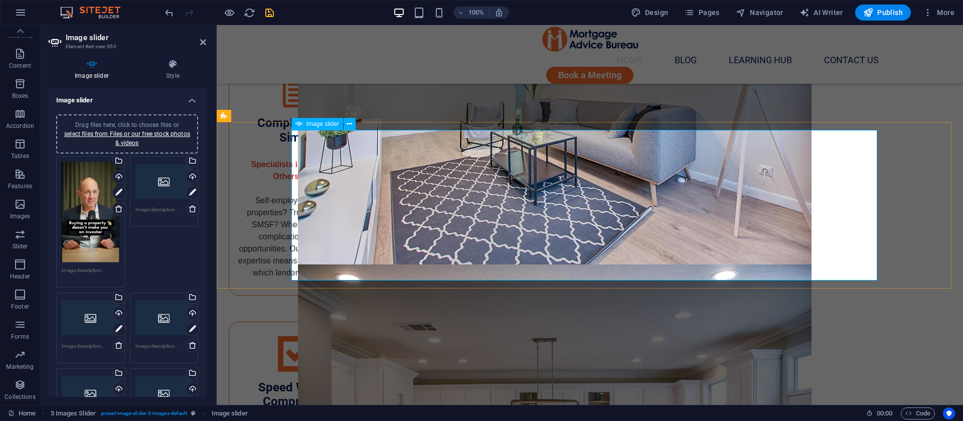
click at [350, 123] on icon at bounding box center [350, 124] width 6 height 11
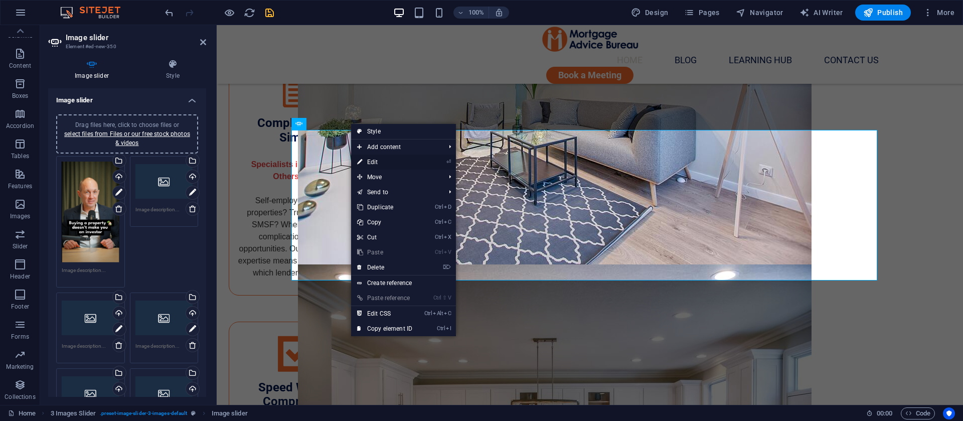
click at [376, 160] on link "⏎ Edit" at bounding box center [384, 162] width 67 height 15
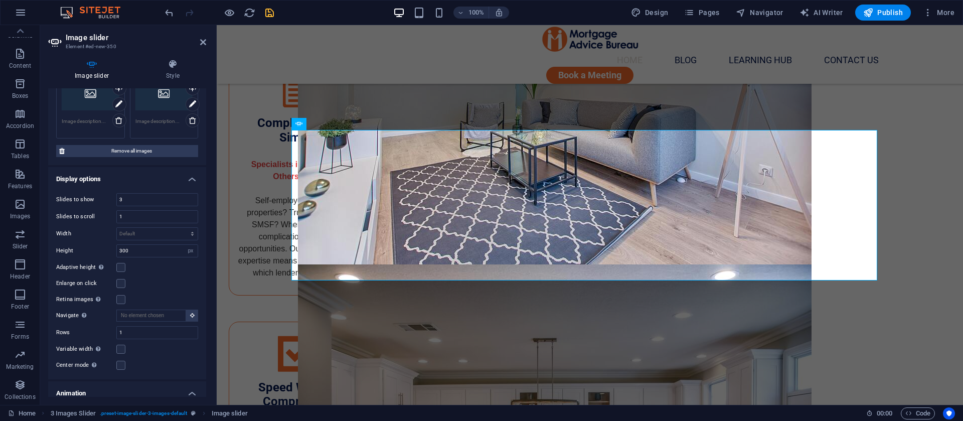
scroll to position [301, 0]
click at [149, 248] on input "300" at bounding box center [157, 250] width 81 height 12
type input "600"
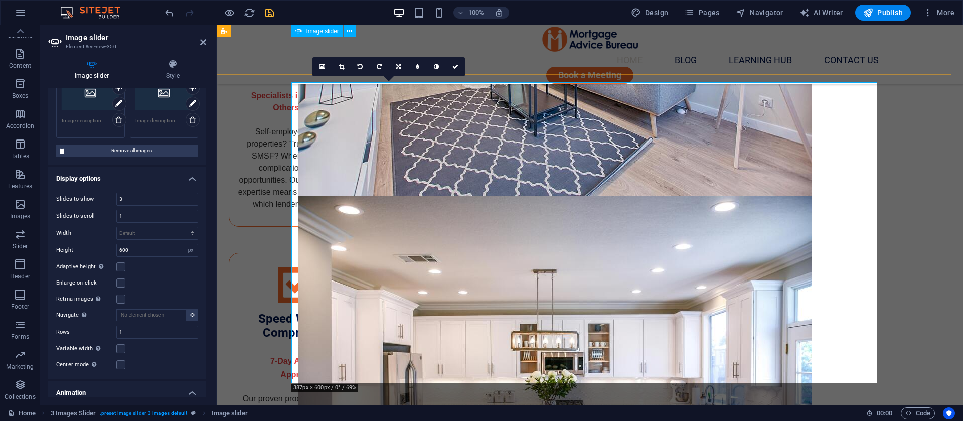
scroll to position [1853, 0]
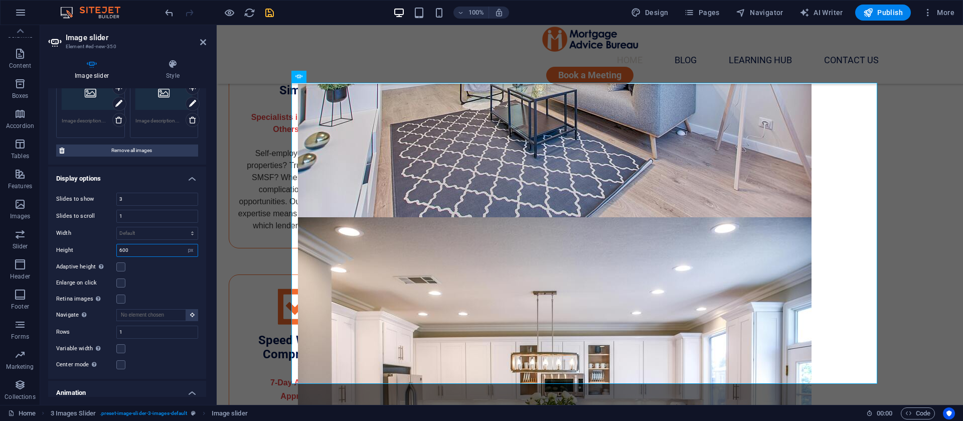
click at [132, 245] on input "600" at bounding box center [157, 250] width 81 height 12
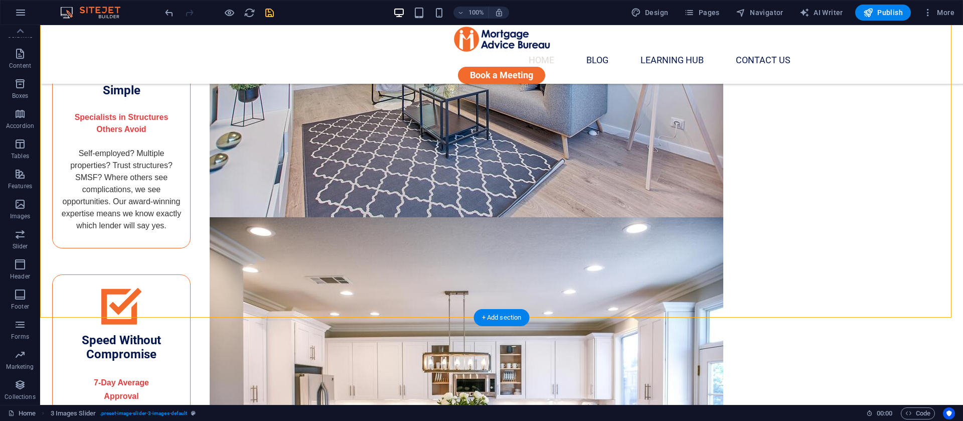
scroll to position [1928, 0]
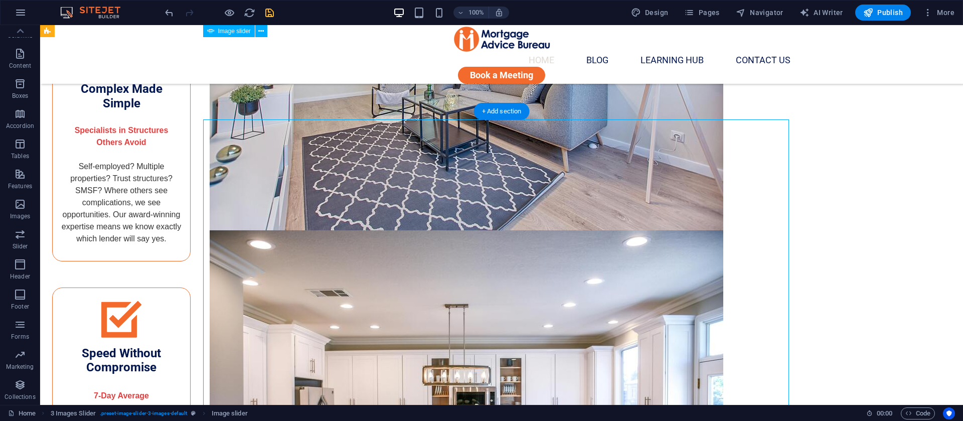
scroll to position [1778, 0]
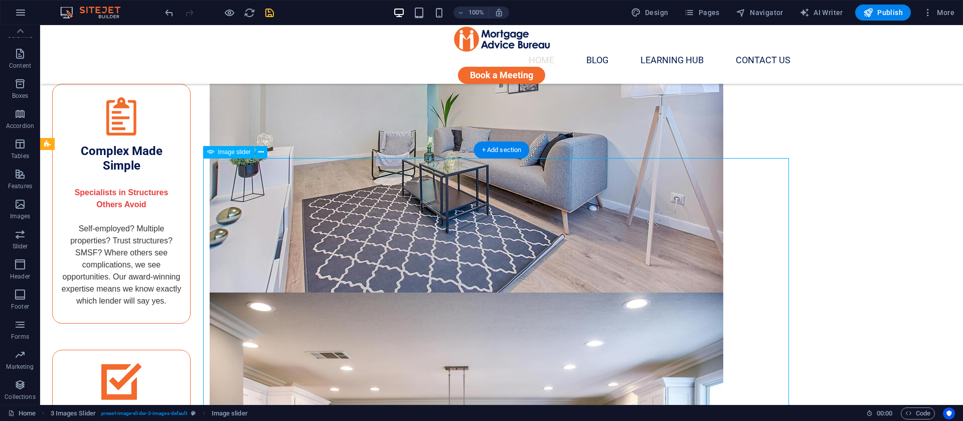
click at [258, 147] on icon at bounding box center [261, 152] width 6 height 11
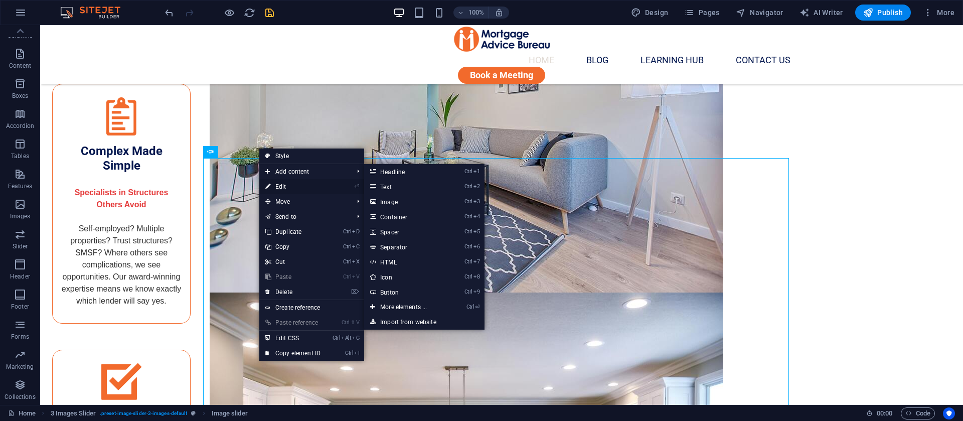
click at [288, 184] on link "⏎ Edit" at bounding box center [292, 186] width 67 height 15
select select "px"
select select "ms"
select select "s"
select select "progressive"
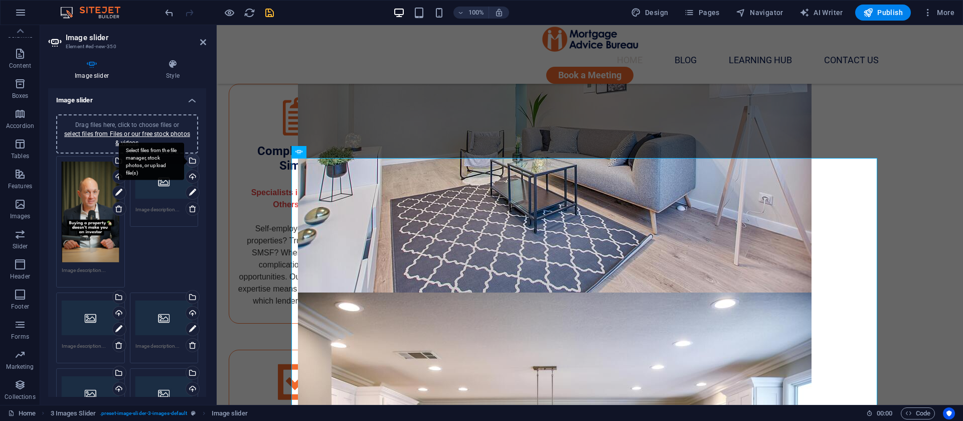
click at [195, 164] on div "Select files from the file manager, stock photos, or upload file(s)" at bounding box center [191, 161] width 15 height 15
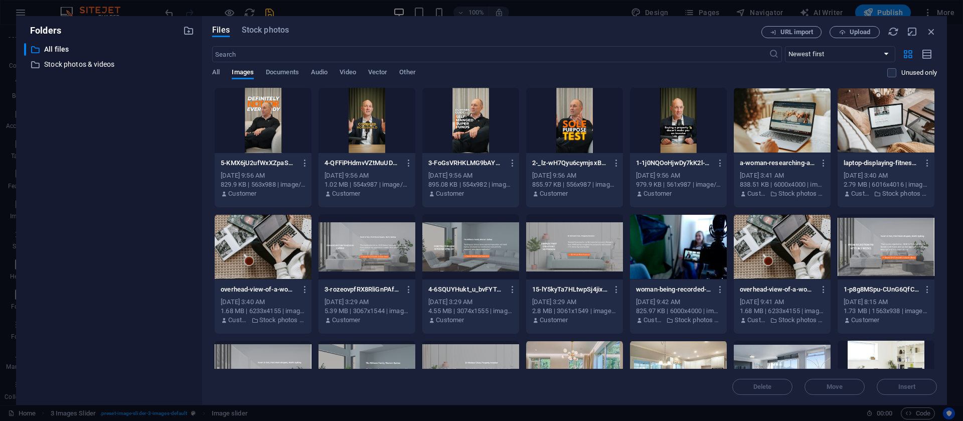
click at [557, 122] on div at bounding box center [574, 120] width 97 height 65
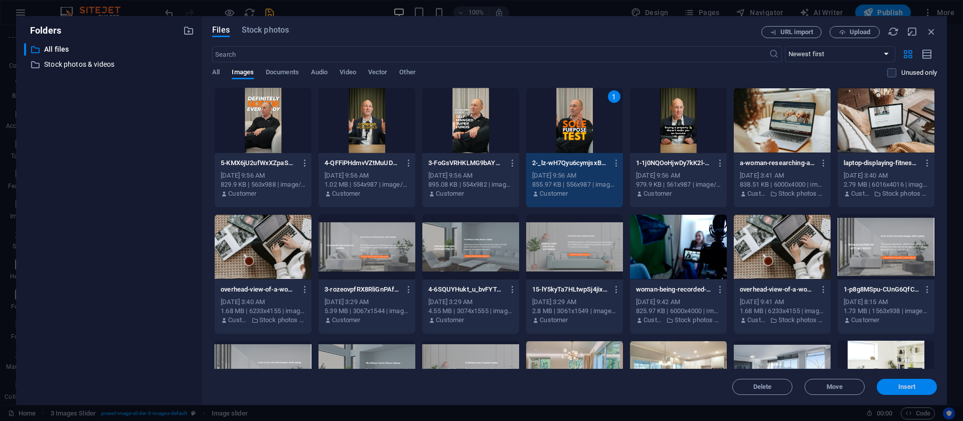
click at [914, 385] on span "Insert" at bounding box center [907, 387] width 18 height 6
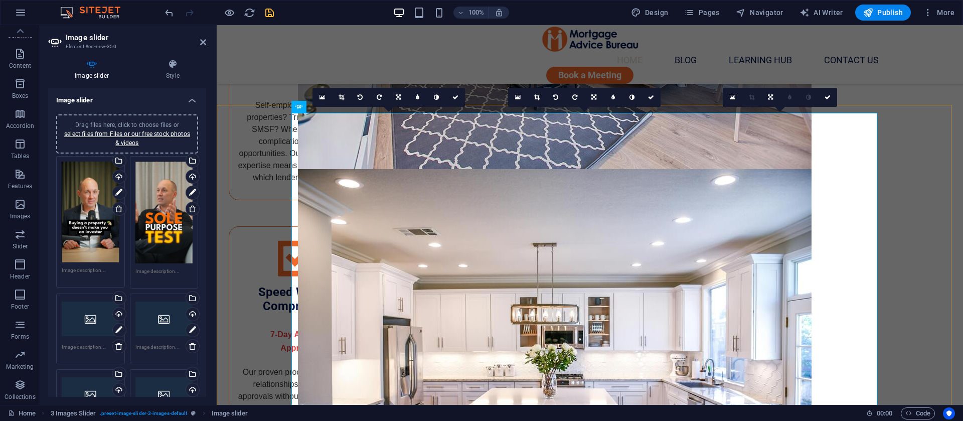
scroll to position [1778, 0]
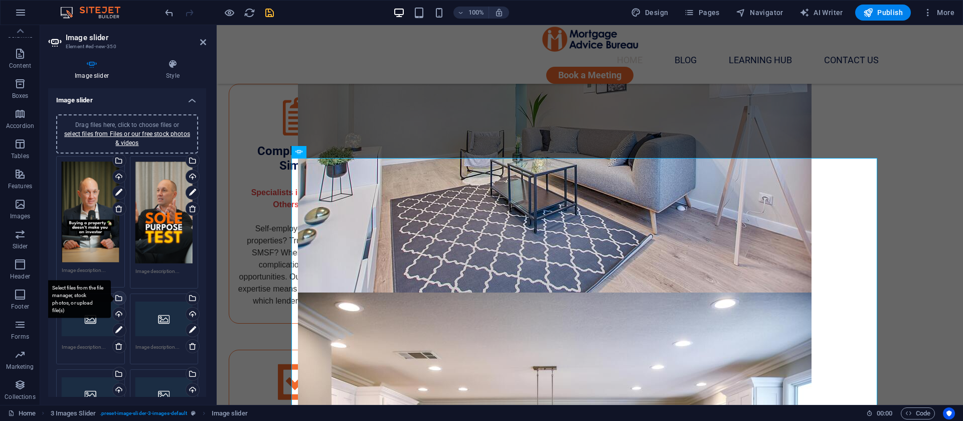
click at [111, 293] on div "Select files from the file manager, stock photos, or upload file(s)" at bounding box center [78, 299] width 65 height 38
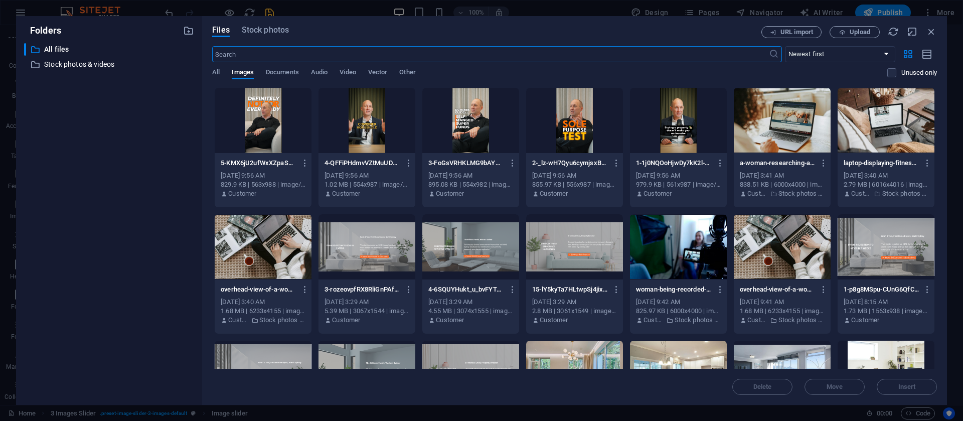
scroll to position [1901, 0]
click at [450, 109] on div at bounding box center [470, 120] width 97 height 65
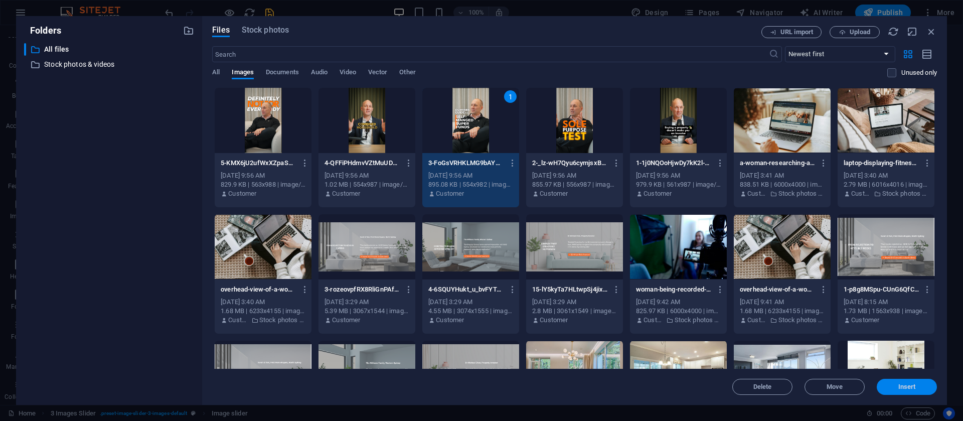
click at [904, 384] on span "Insert" at bounding box center [907, 387] width 18 height 6
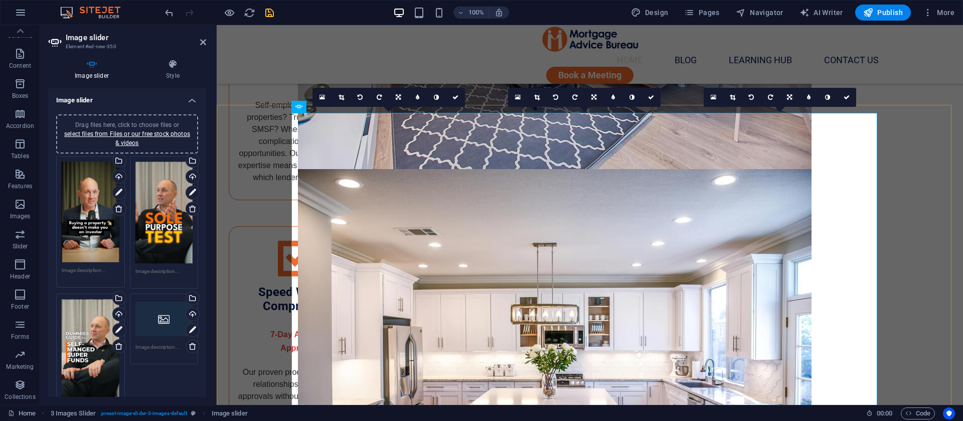
scroll to position [1778, 0]
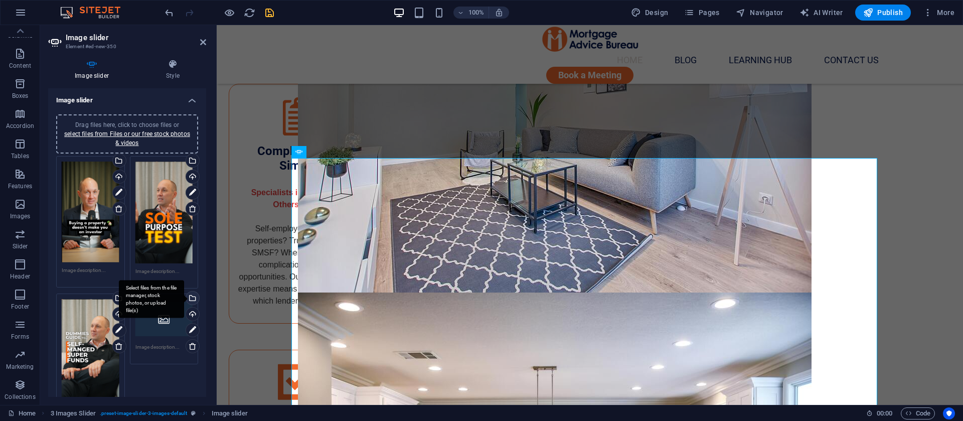
click at [195, 296] on div "Select files from the file manager, stock photos, or upload file(s)" at bounding box center [191, 298] width 15 height 15
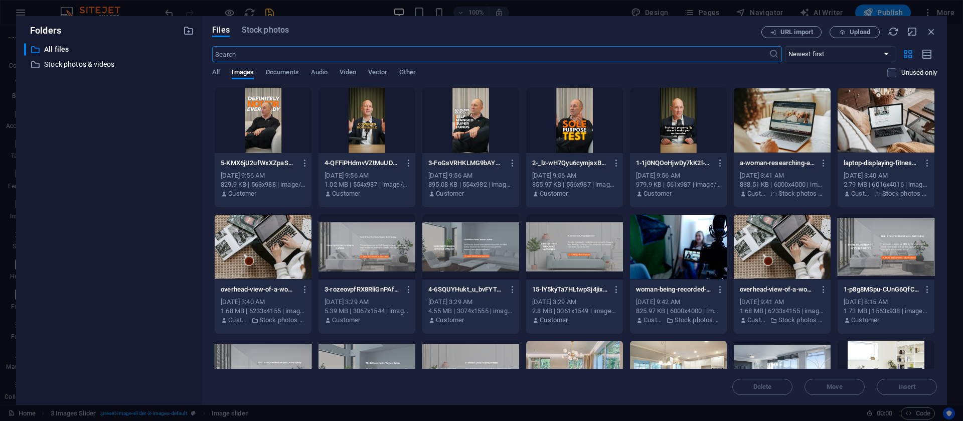
scroll to position [1901, 0]
click at [361, 137] on div at bounding box center [367, 120] width 97 height 65
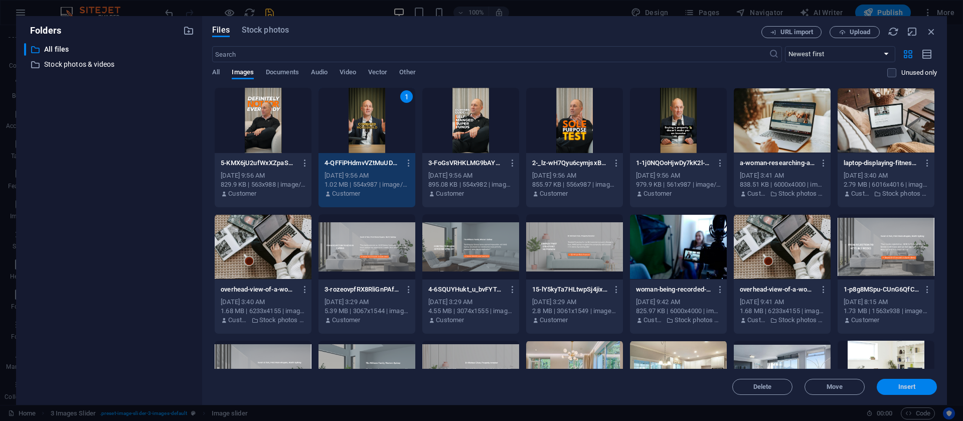
click at [902, 384] on span "Insert" at bounding box center [907, 387] width 18 height 6
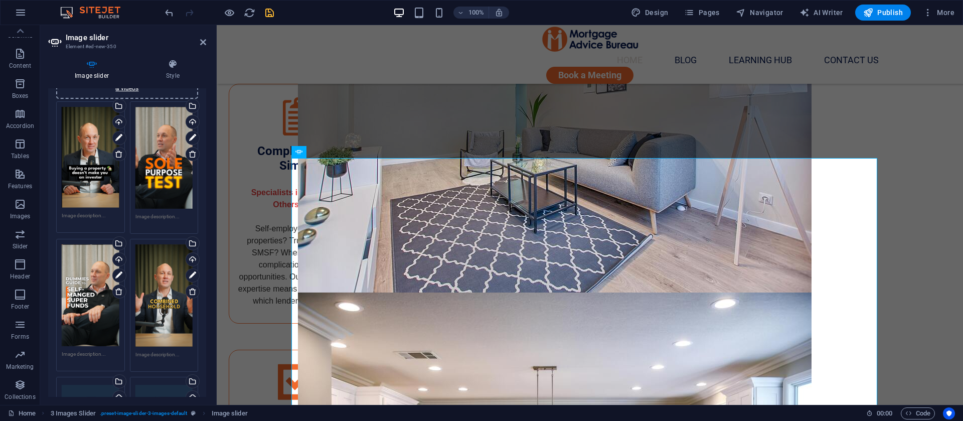
scroll to position [75, 0]
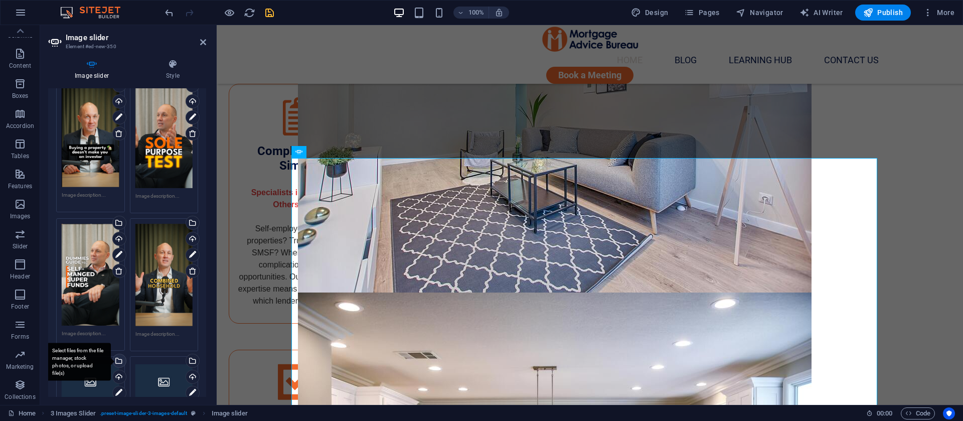
click at [121, 358] on div "Select files from the file manager, stock photos, or upload file(s)" at bounding box center [118, 361] width 15 height 15
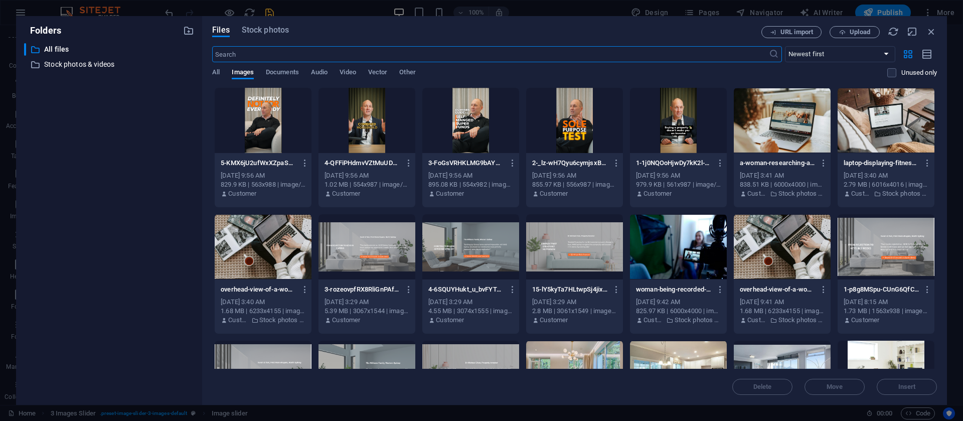
click at [269, 119] on div at bounding box center [263, 120] width 97 height 65
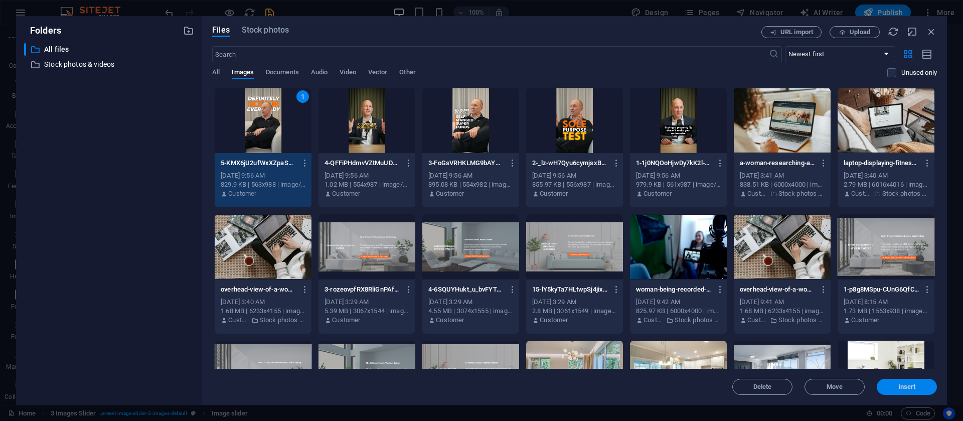
click at [924, 386] on span "Insert" at bounding box center [907, 387] width 52 height 6
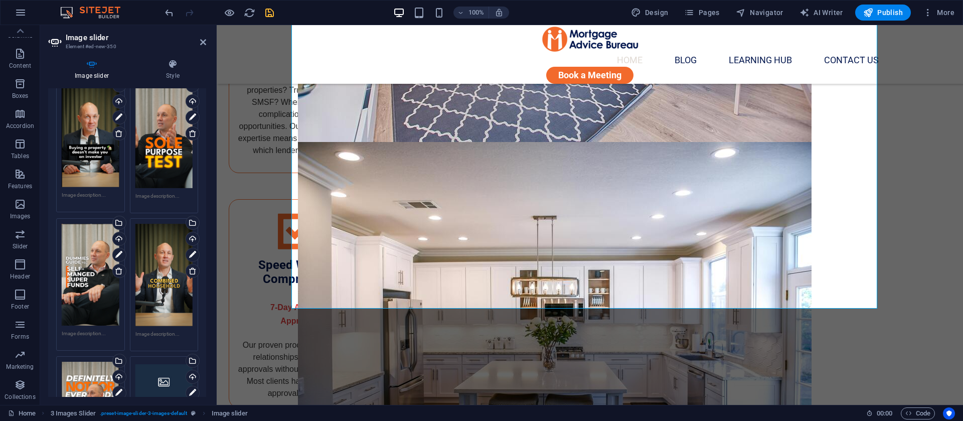
scroll to position [226, 0]
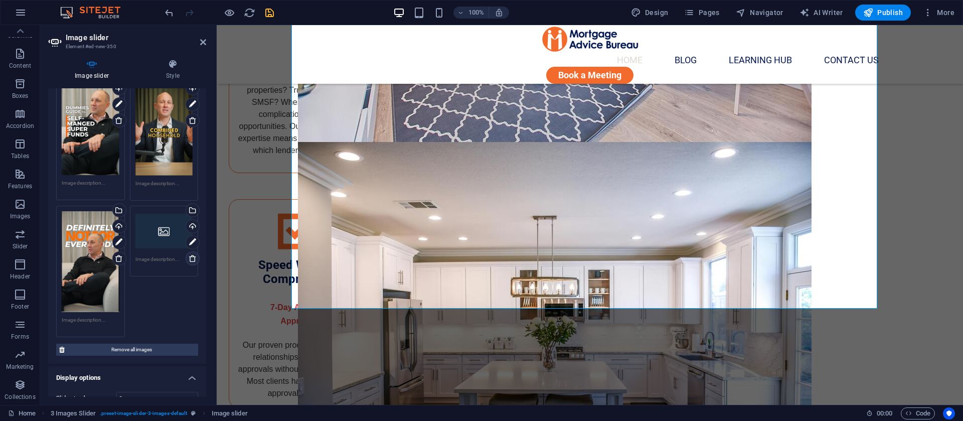
click at [194, 254] on icon at bounding box center [193, 258] width 8 height 8
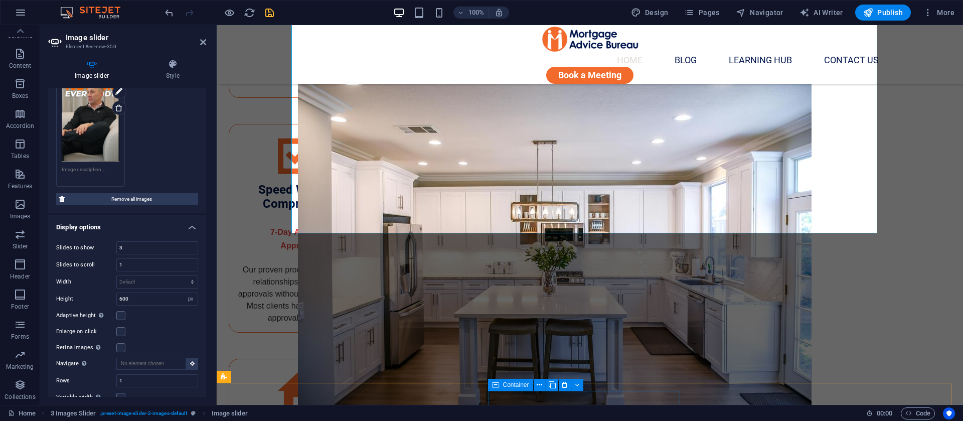
scroll to position [1853, 0]
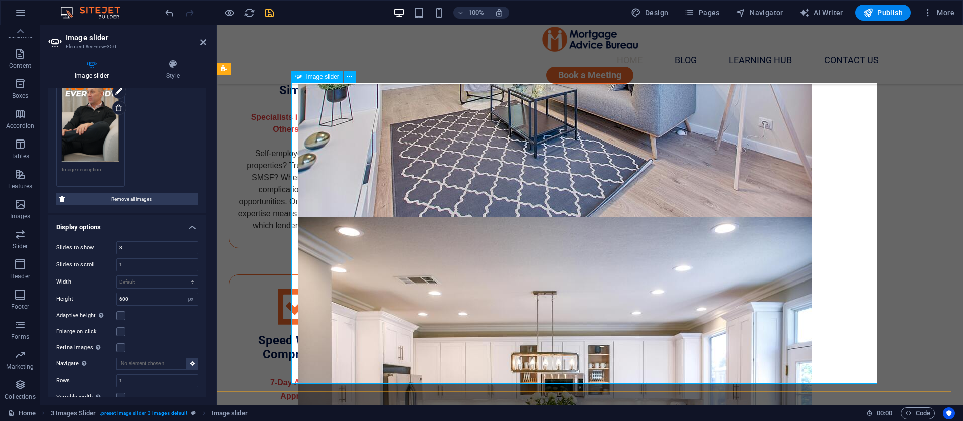
click at [203, 40] on icon at bounding box center [203, 42] width 6 height 8
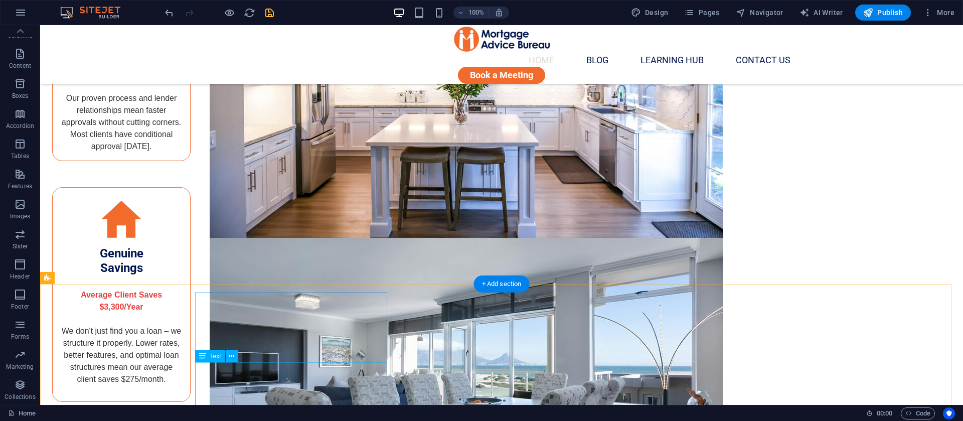
scroll to position [1949, 0]
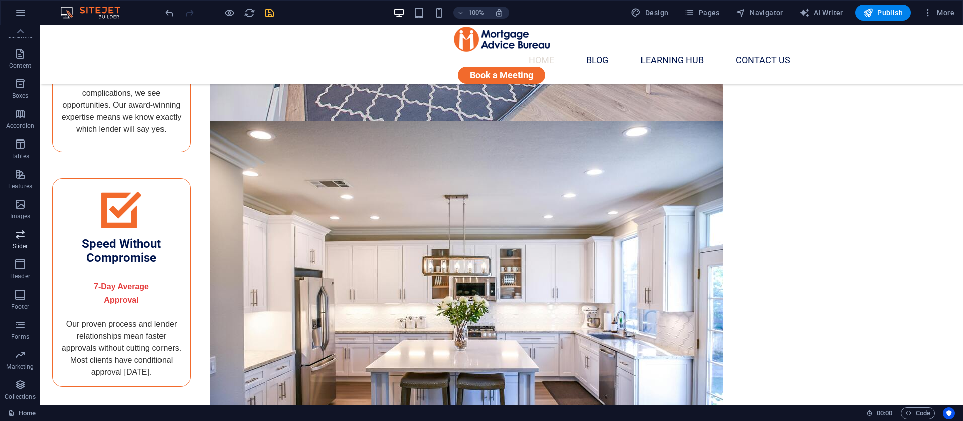
click at [21, 237] on icon "button" at bounding box center [20, 234] width 12 height 12
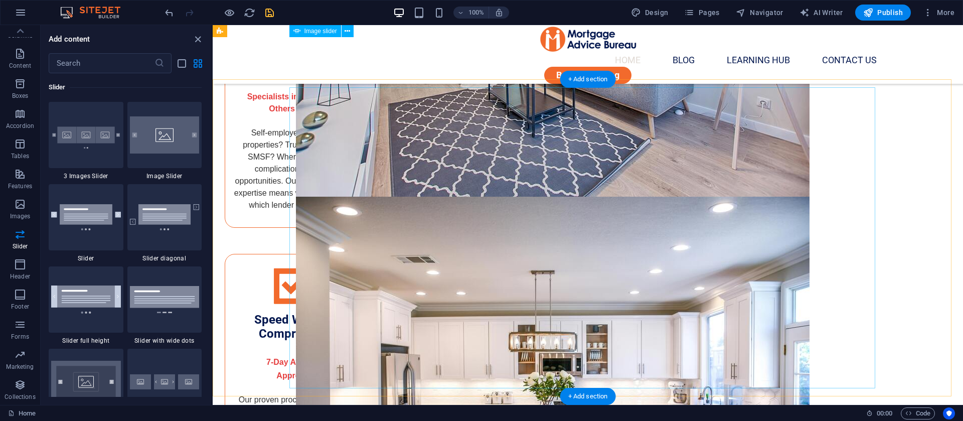
scroll to position [1799, 0]
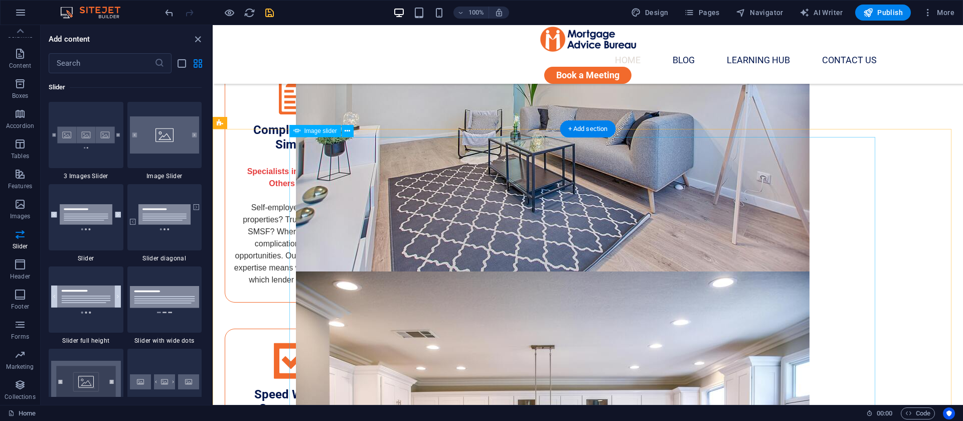
click at [350, 128] on icon at bounding box center [348, 131] width 6 height 11
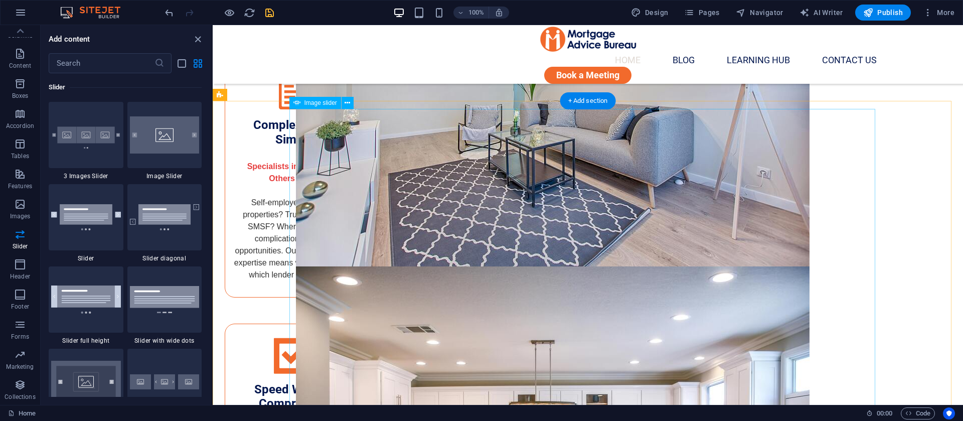
scroll to position [1874, 0]
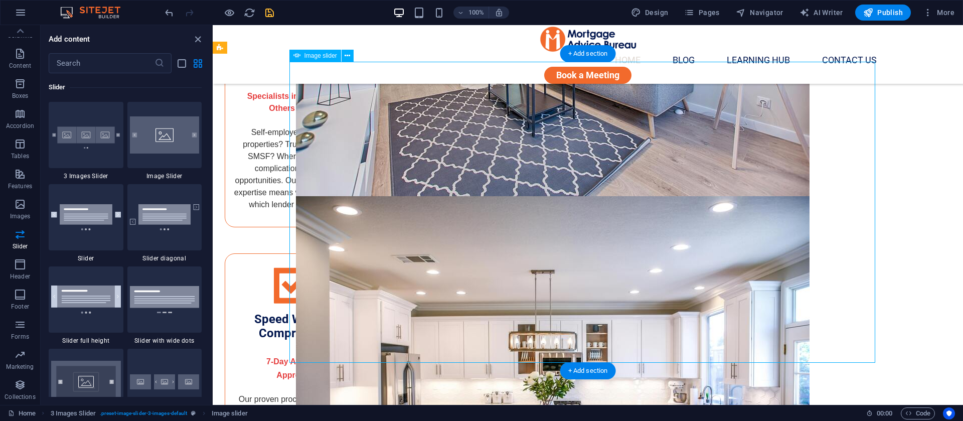
select select "px"
select select "ms"
select select "s"
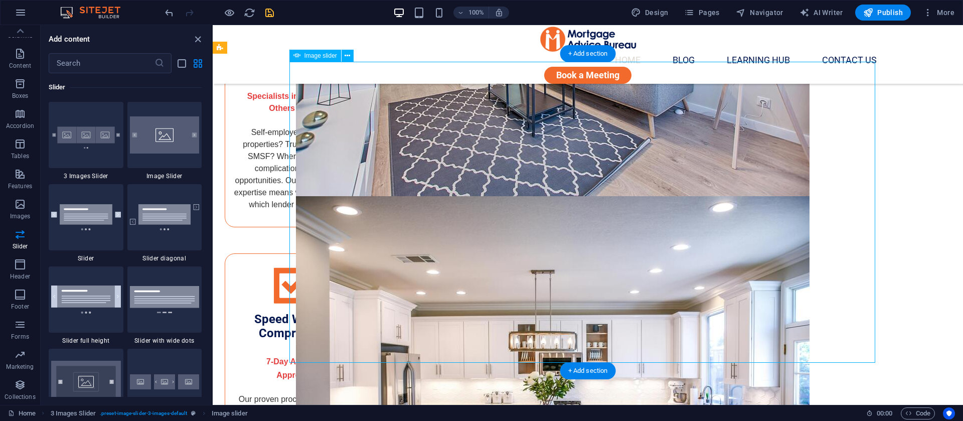
select select "progressive"
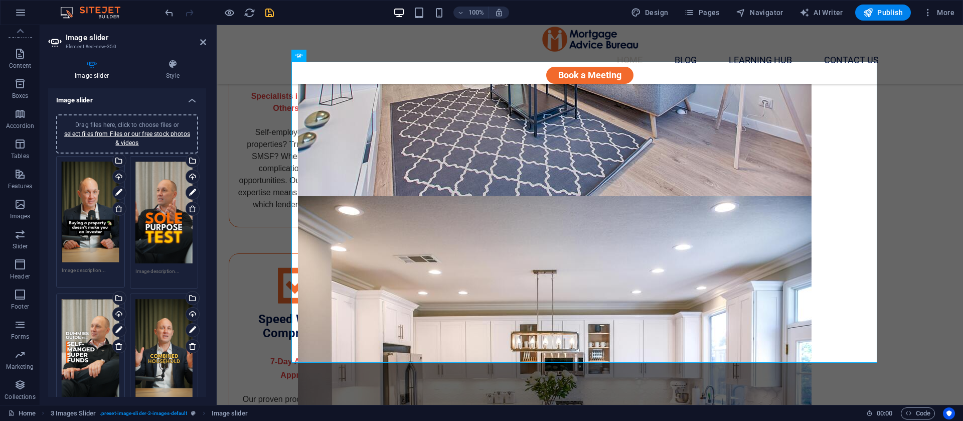
scroll to position [301, 0]
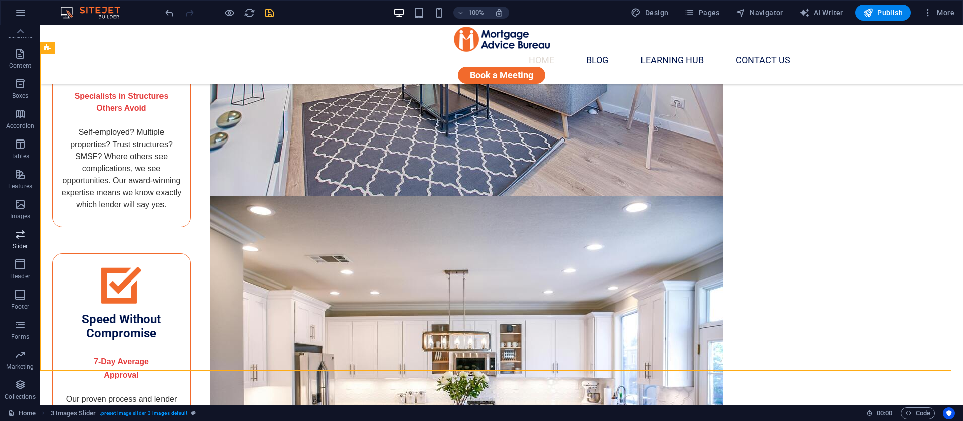
click at [21, 237] on icon "button" at bounding box center [20, 234] width 12 height 12
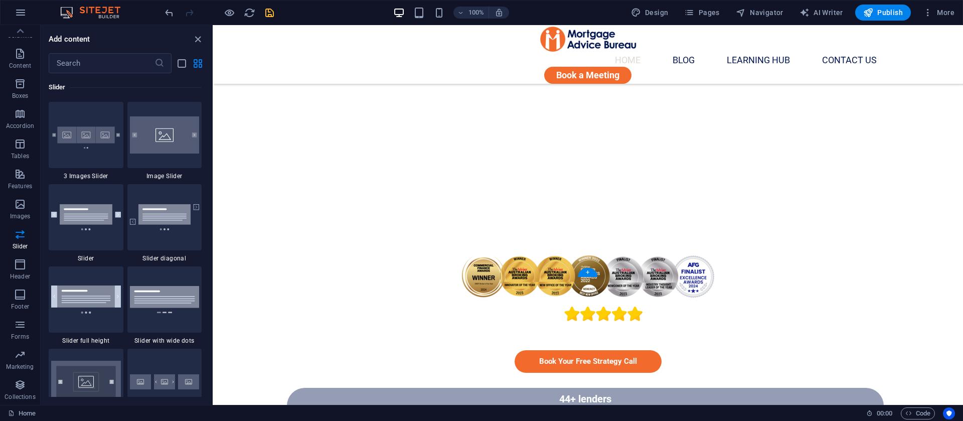
scroll to position [68, 0]
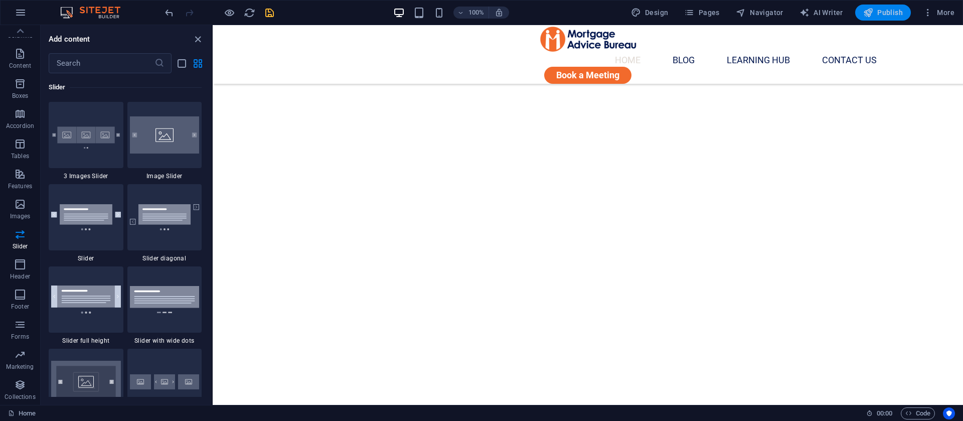
click at [893, 17] on span "Publish" at bounding box center [883, 13] width 40 height 10
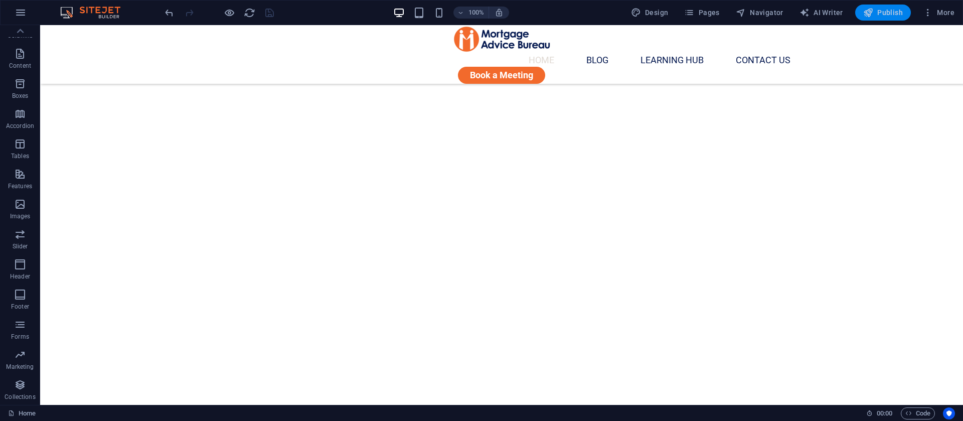
click at [889, 9] on span "Publish" at bounding box center [883, 13] width 40 height 10
